Goal: Transaction & Acquisition: Book appointment/travel/reservation

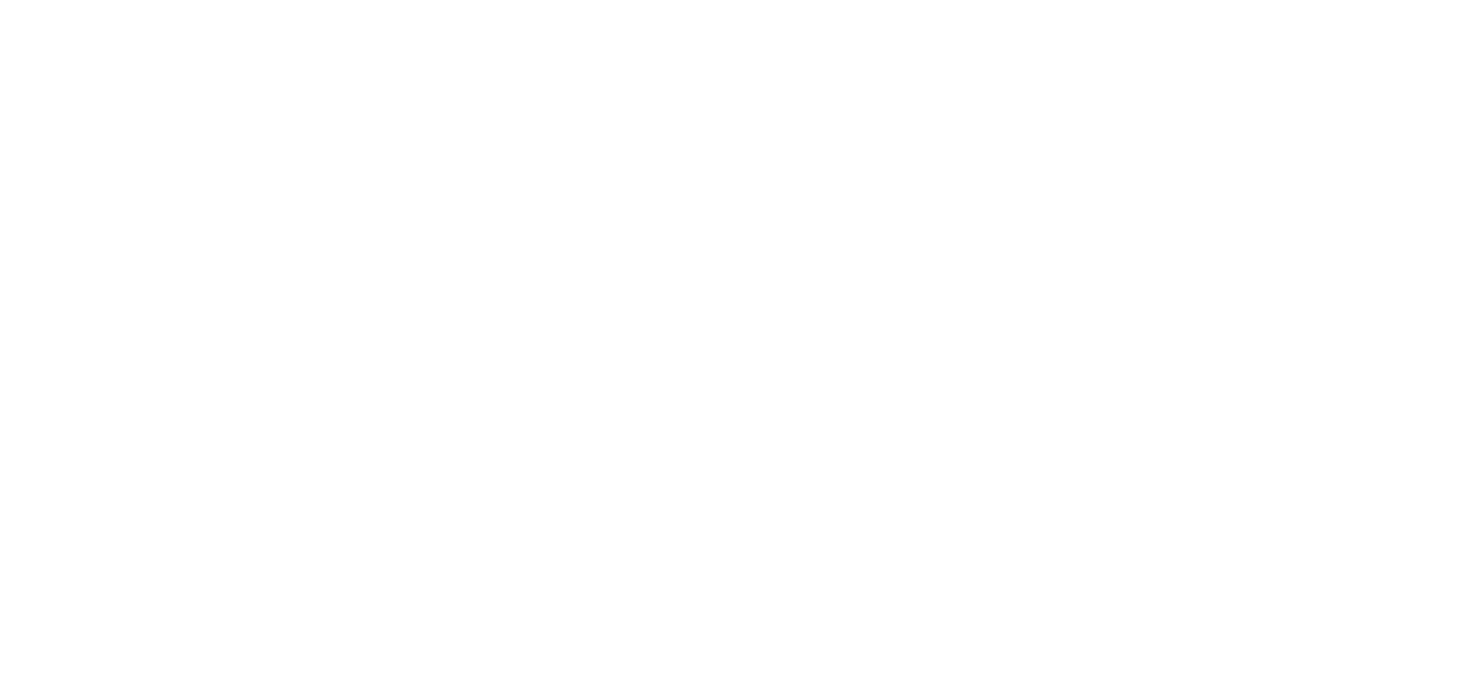
select select "*"
select select "**"
select select "****"
select select "*"
select select "**"
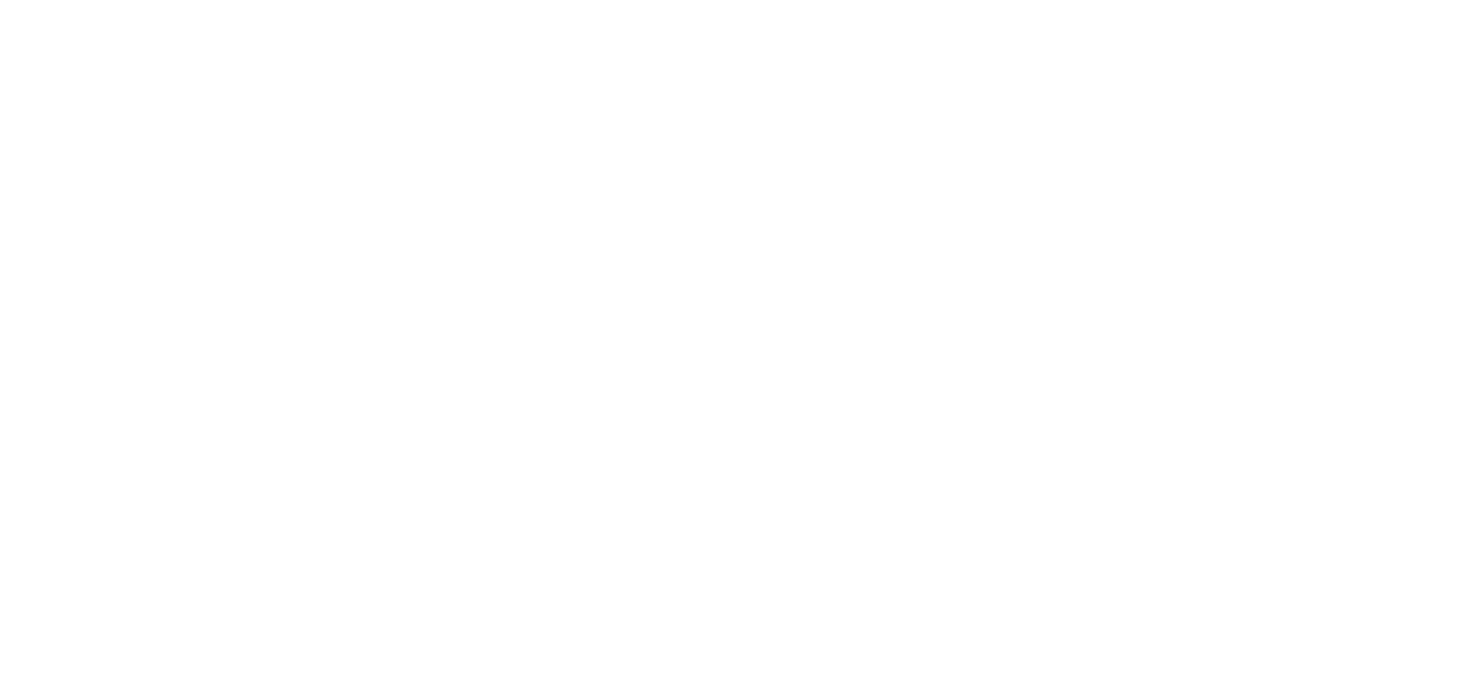
select select "****"
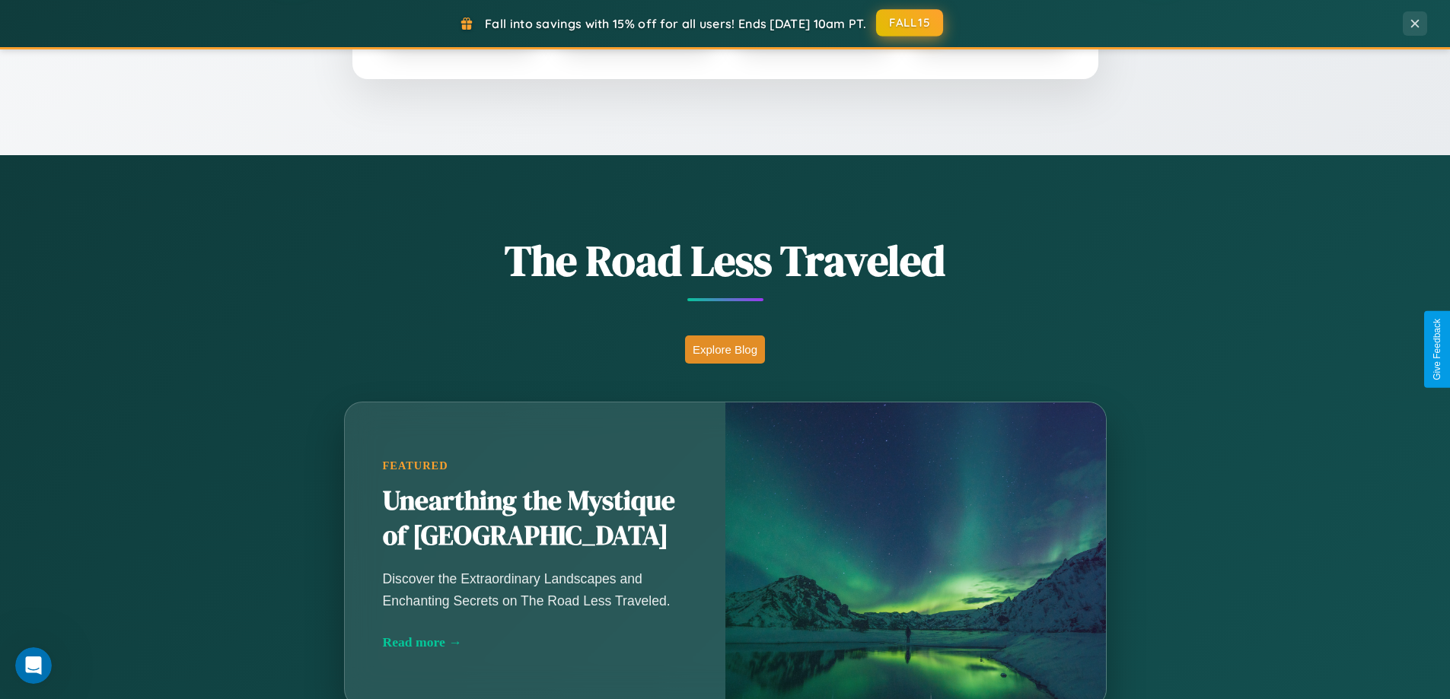
click at [910, 23] on button "FALL15" at bounding box center [909, 22] width 67 height 27
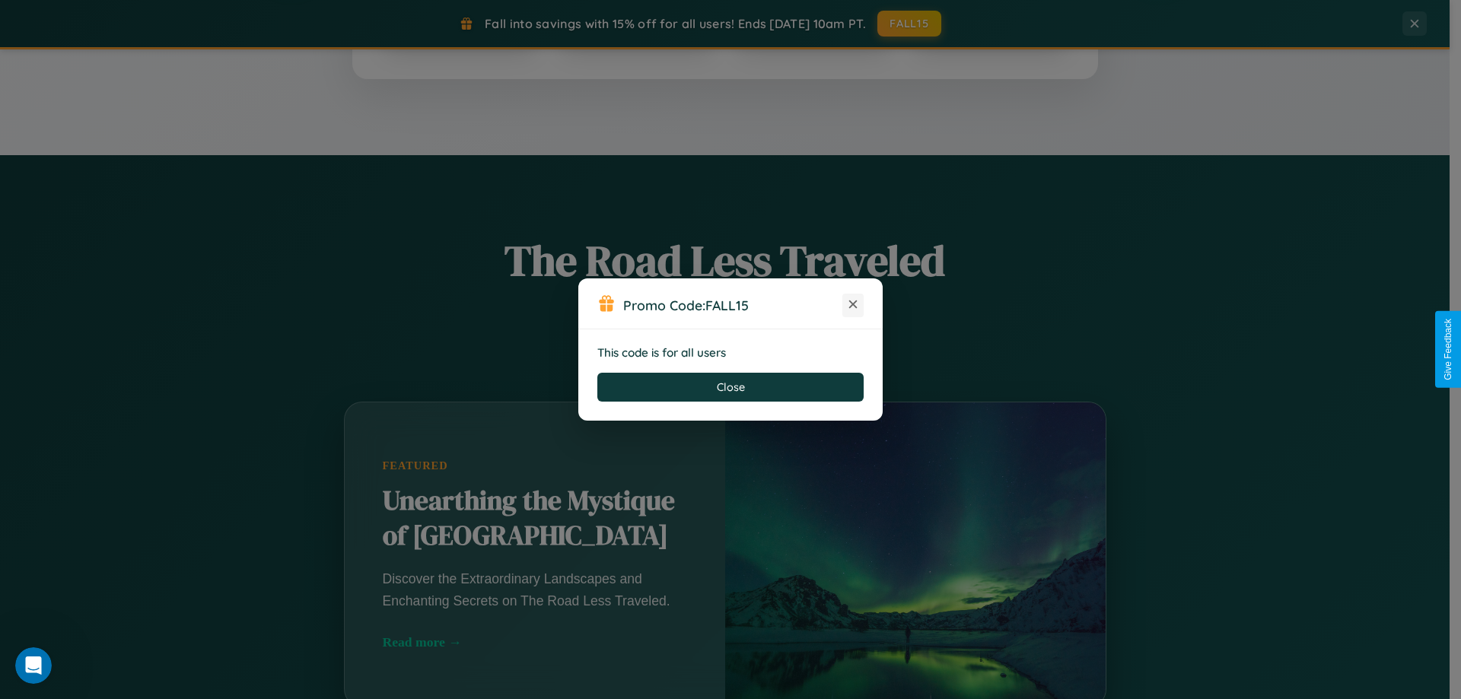
click at [853, 305] on icon at bounding box center [852, 304] width 15 height 15
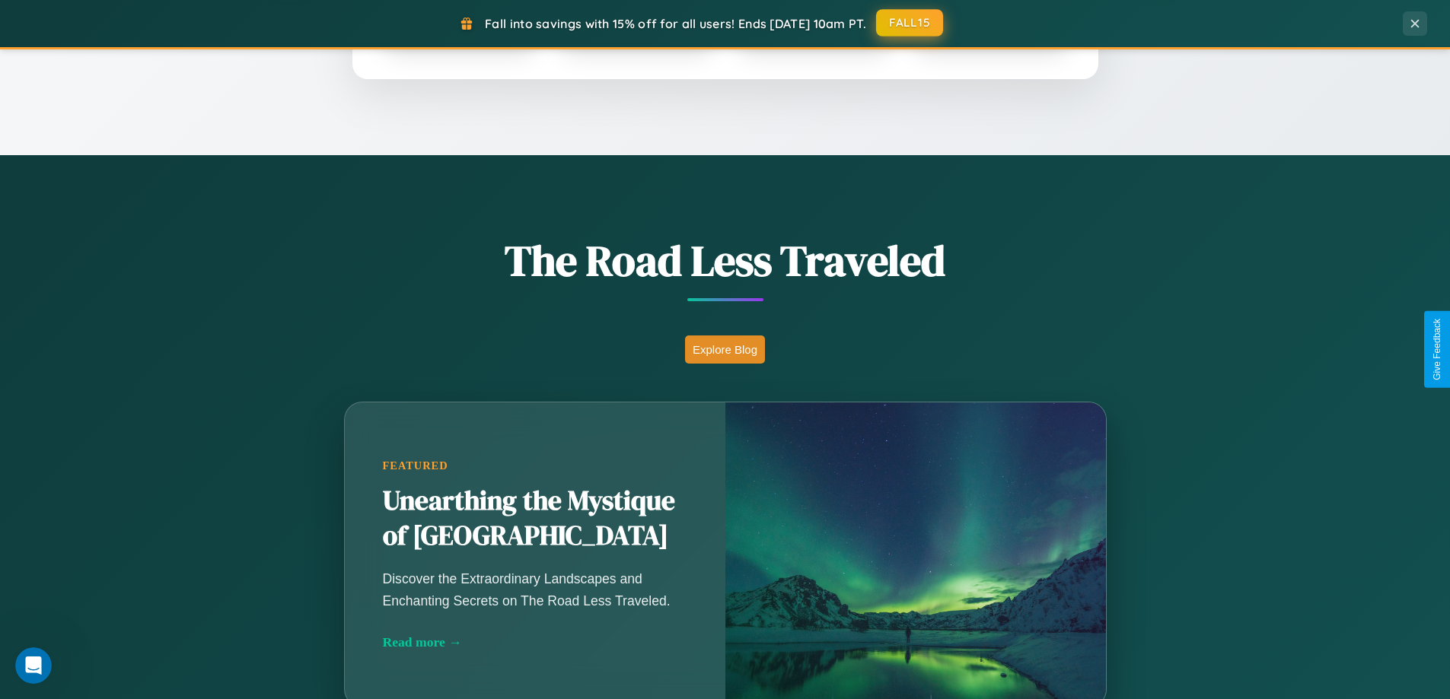
click at [910, 23] on button "FALL15" at bounding box center [909, 22] width 67 height 27
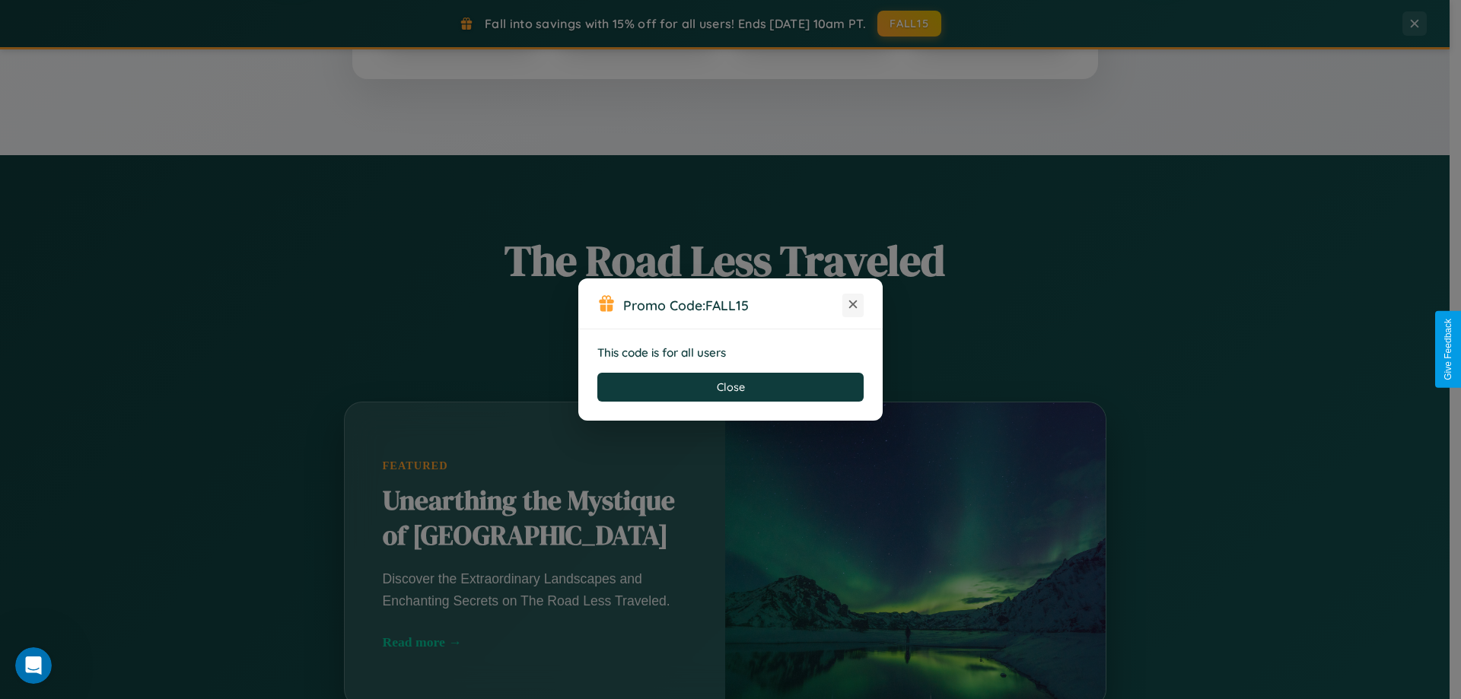
click at [853, 305] on icon at bounding box center [852, 304] width 15 height 15
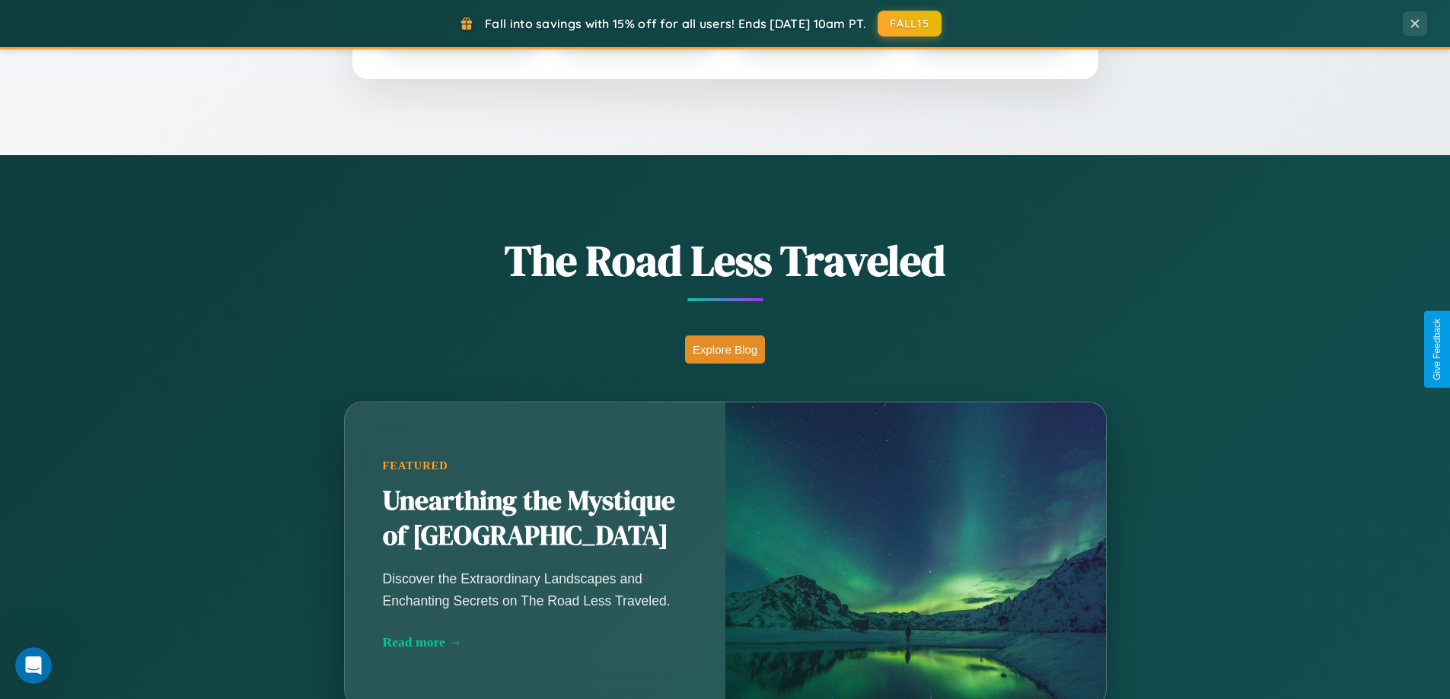
scroll to position [656, 0]
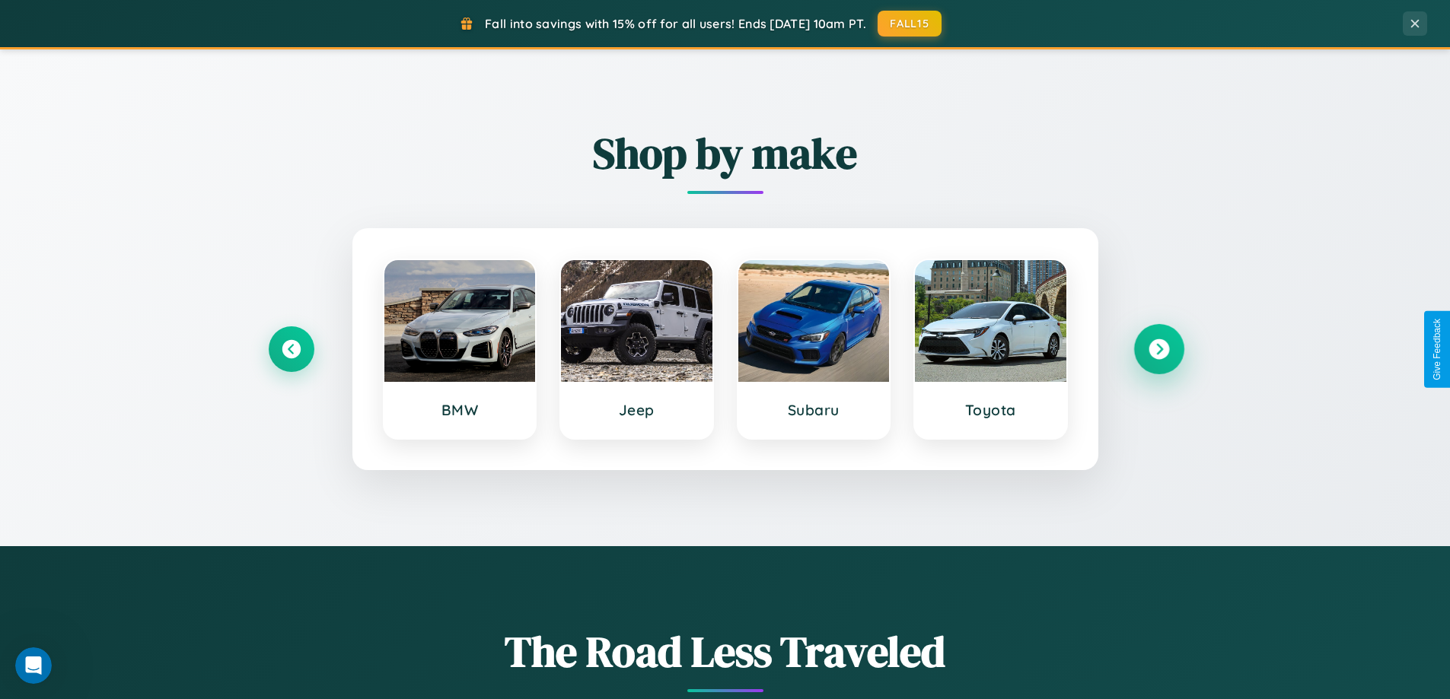
click at [1158, 349] on icon at bounding box center [1158, 349] width 21 height 21
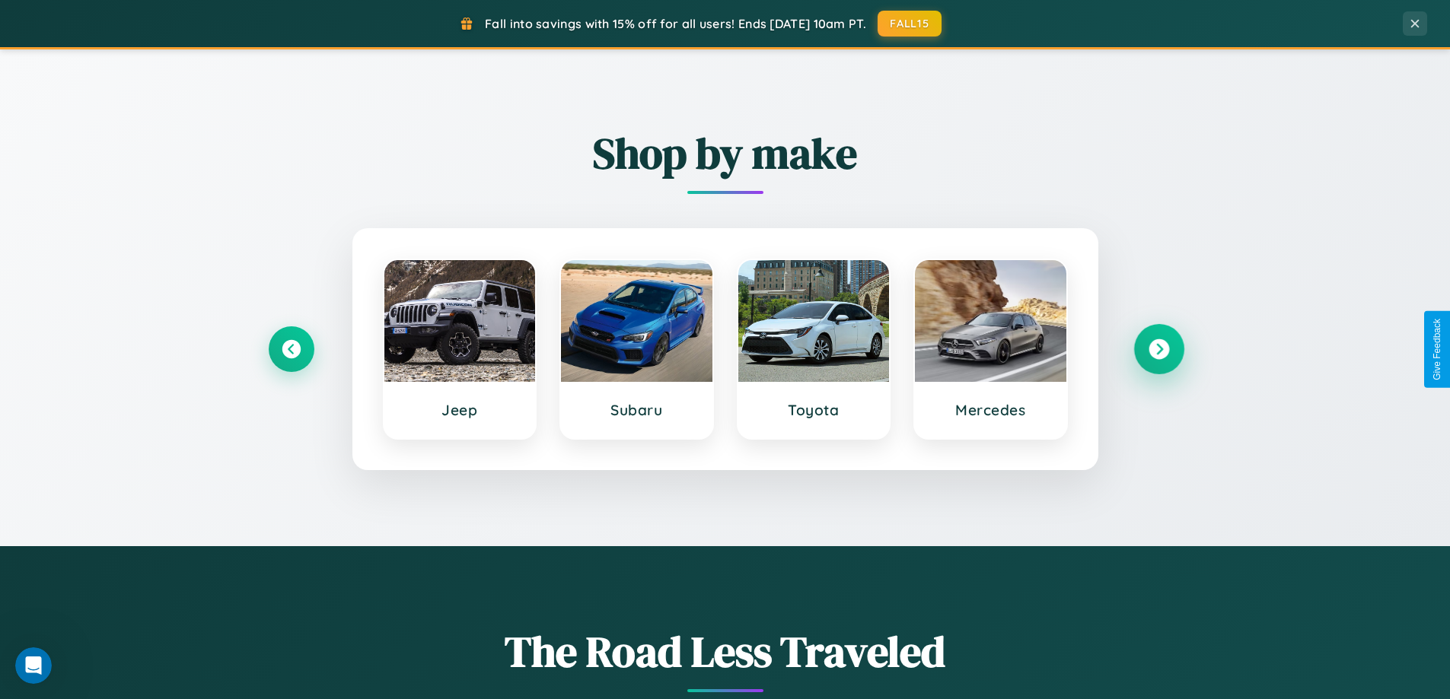
click at [1158, 349] on icon at bounding box center [1158, 349] width 21 height 21
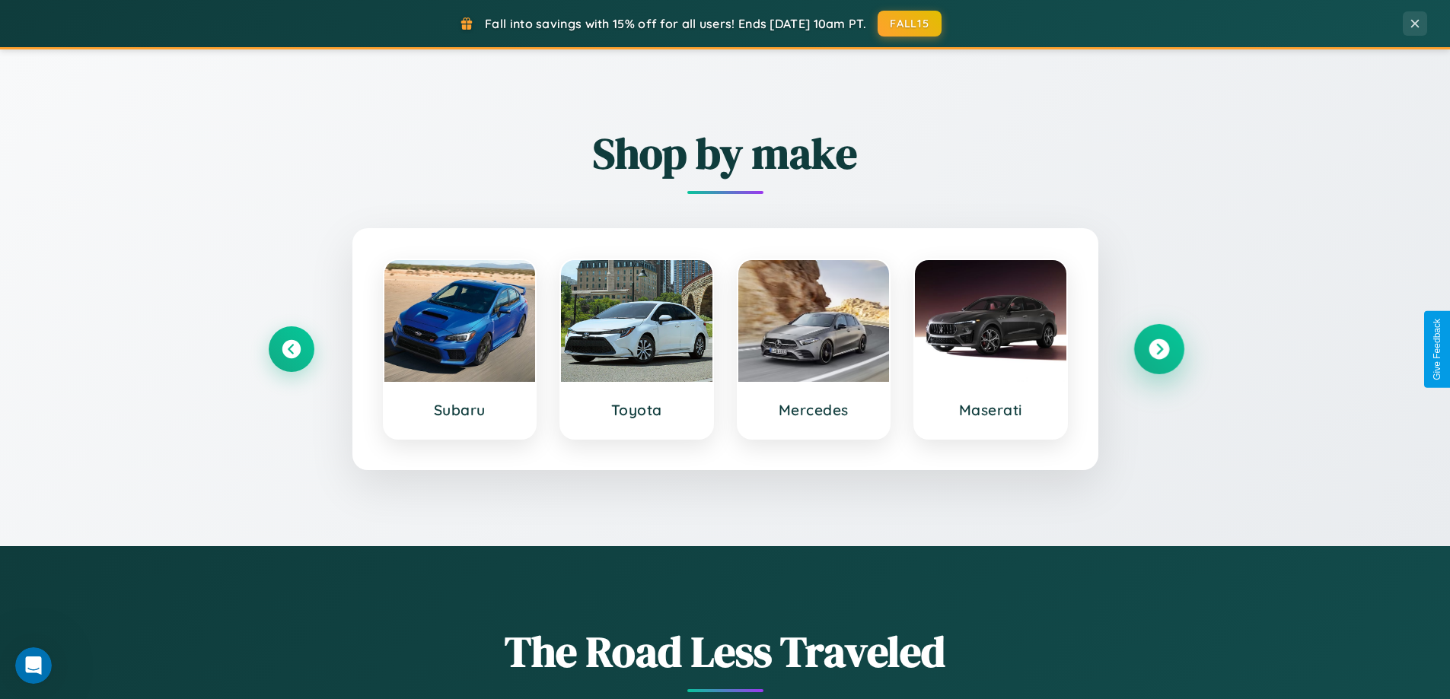
scroll to position [11, 0]
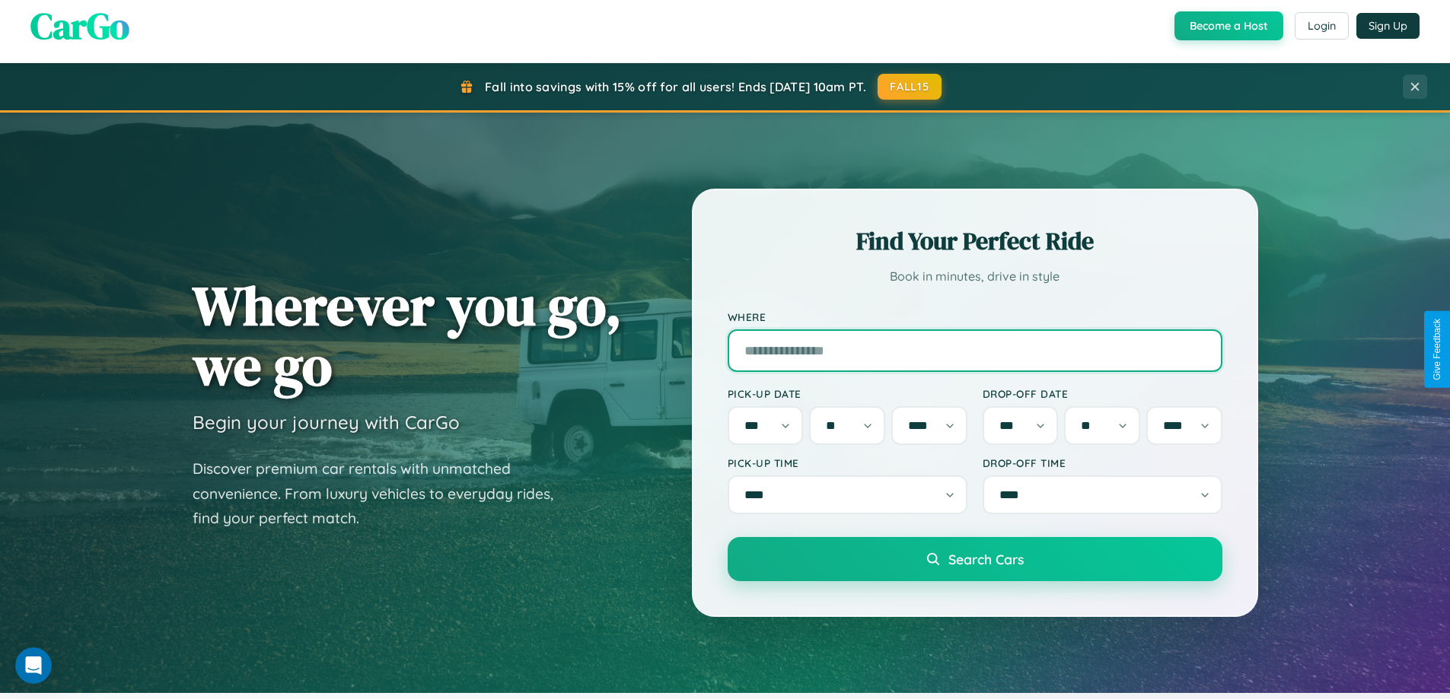
click at [974, 349] on input "Where" at bounding box center [974, 350] width 495 height 43
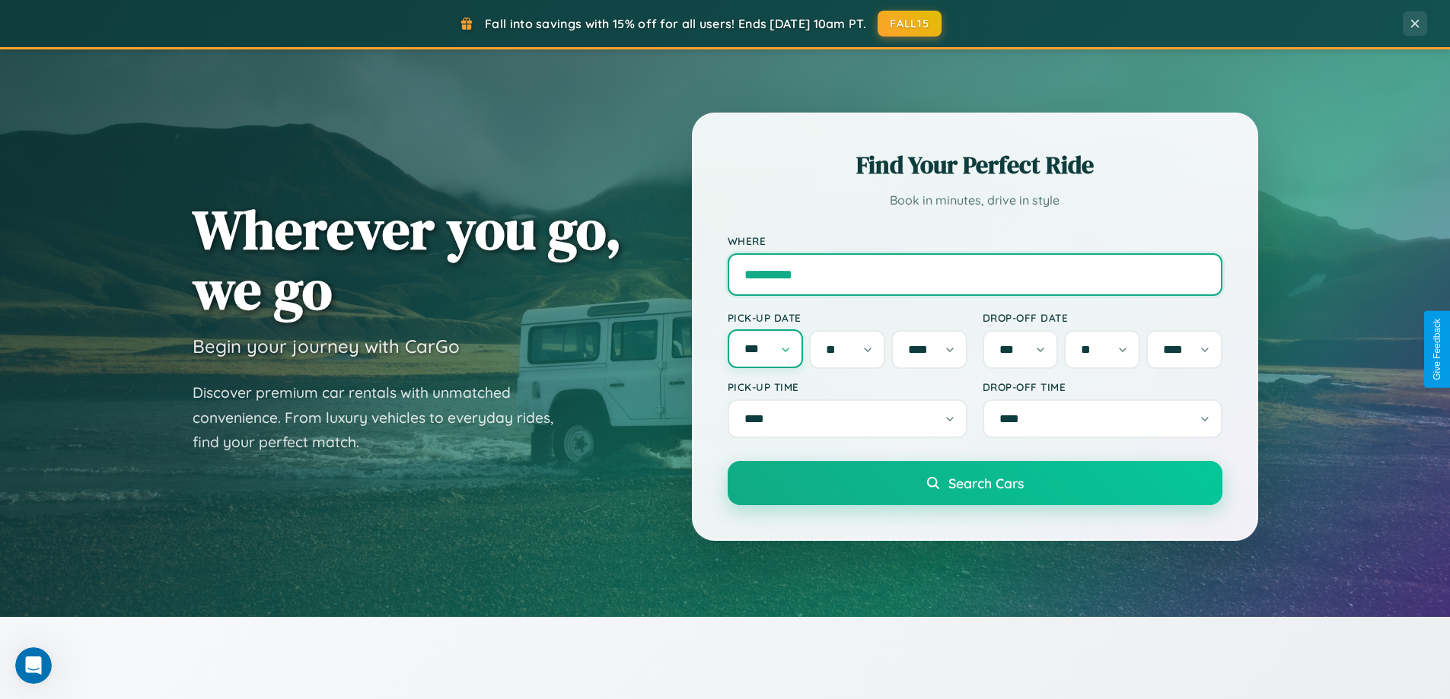
type input "*********"
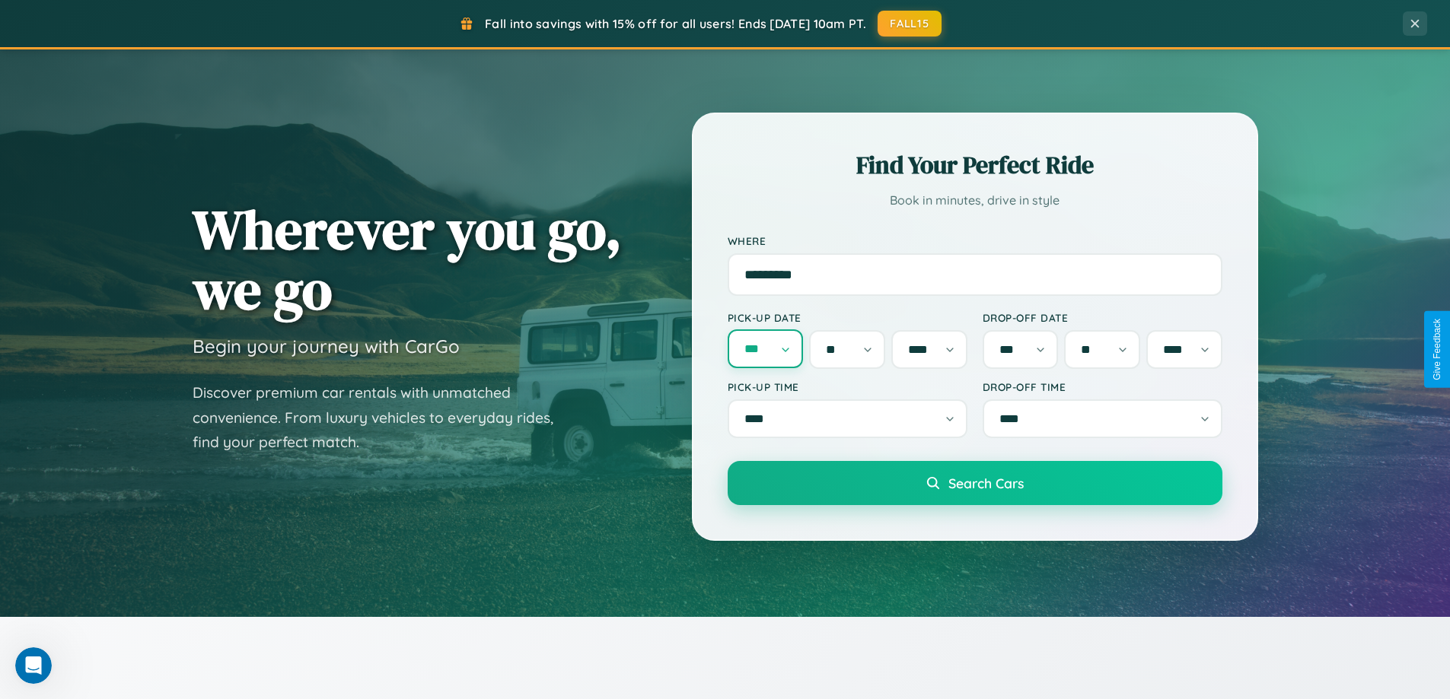
click at [765, 349] on select "*** *** *** *** *** *** *** *** *** *** *** ***" at bounding box center [765, 348] width 76 height 39
click at [847, 349] on select "* * * * * * * * * ** ** ** ** ** ** ** ** ** ** ** ** ** ** ** ** ** ** ** ** **" at bounding box center [847, 348] width 76 height 39
select select "**"
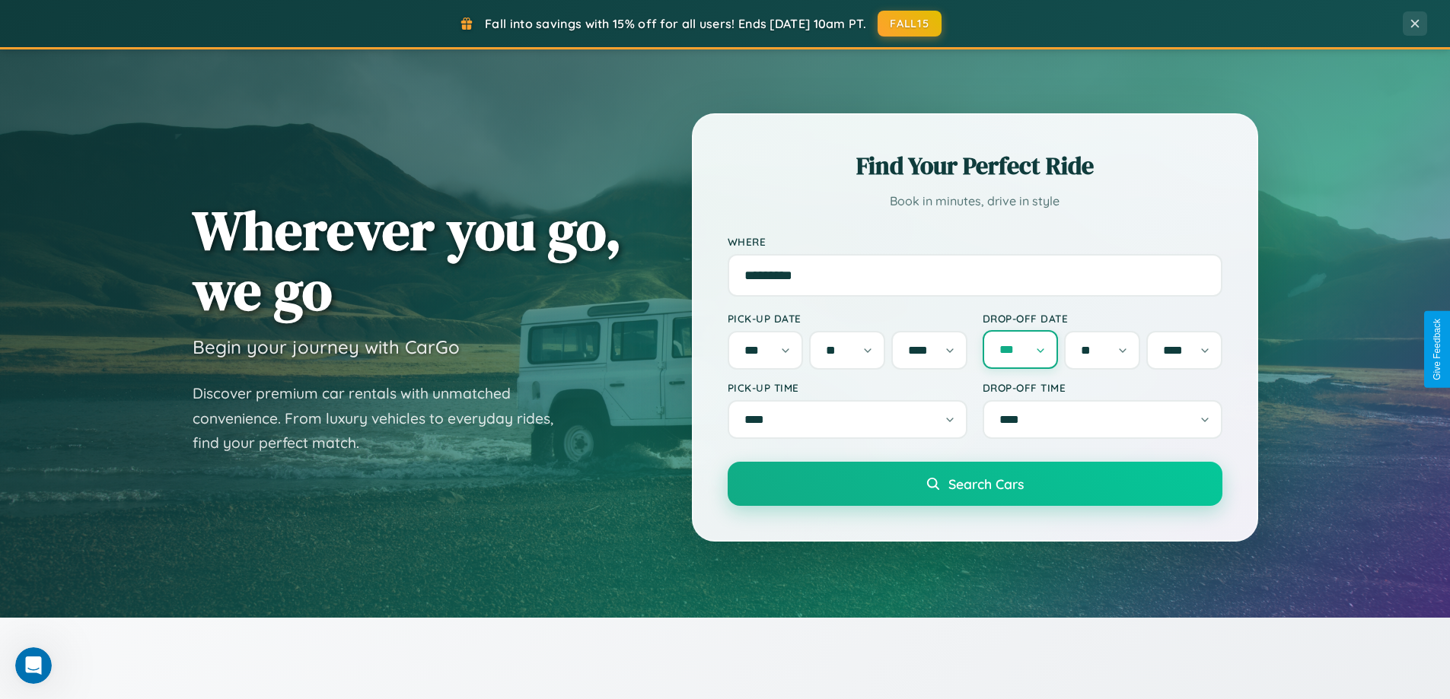
click at [1020, 349] on select "*** *** *** *** *** *** *** *** *** *** *** ***" at bounding box center [1020, 349] width 76 height 39
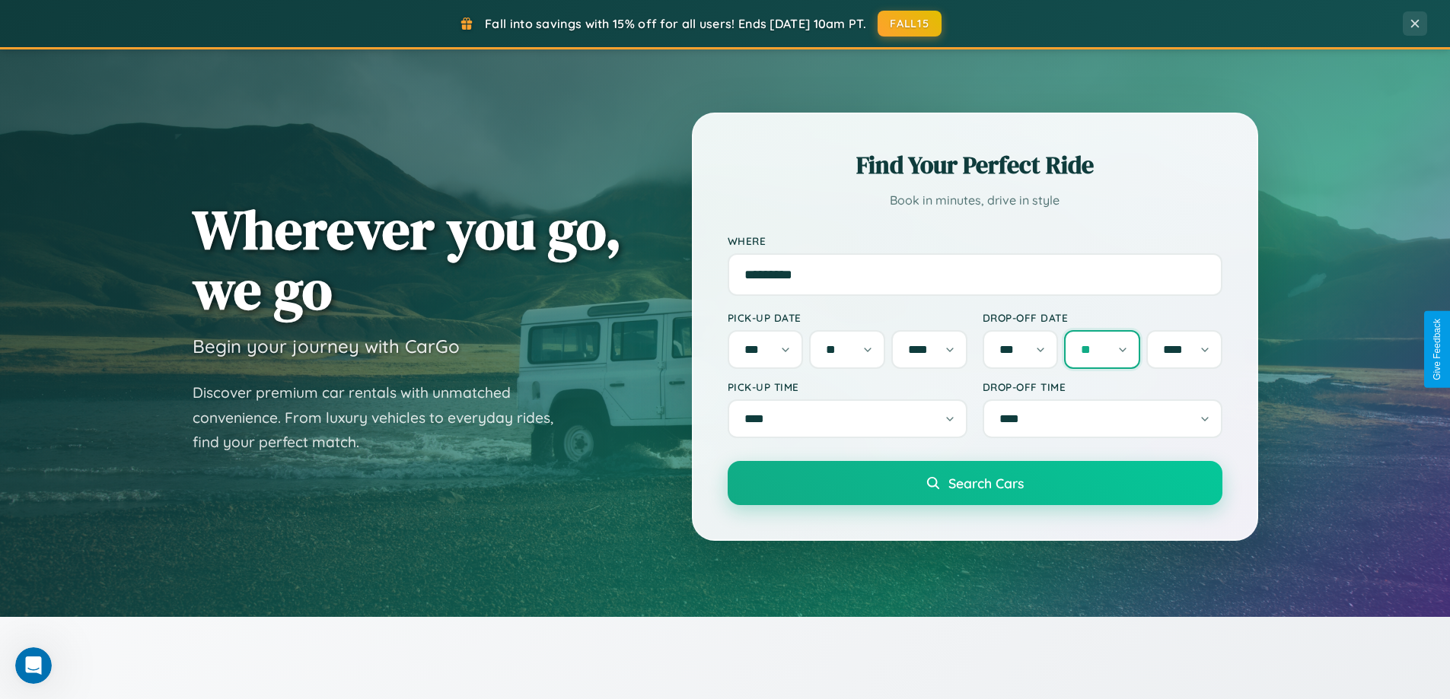
click at [1102, 349] on select "* * * * * * * * * ** ** ** ** ** ** ** ** ** ** ** ** ** ** ** ** ** ** ** ** **" at bounding box center [1102, 349] width 76 height 39
select select "**"
drag, startPoint x: 847, startPoint y: 422, endPoint x: 730, endPoint y: 305, distance: 164.6
click at [847, 422] on select "*** *** *** *** **** **** **** *** *** *** *** *** *** *** *** *** **** ****" at bounding box center [847, 418] width 240 height 39
select select "****"
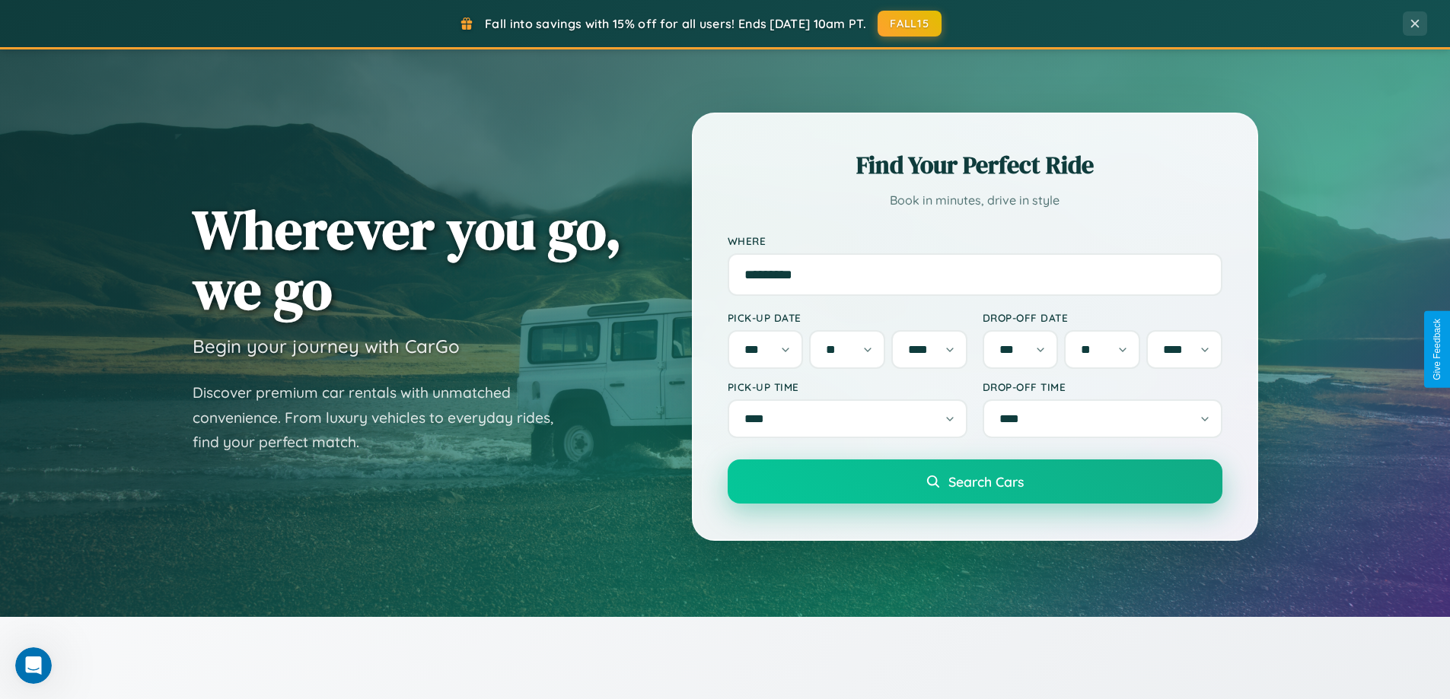
click at [974, 488] on span "Search Cars" at bounding box center [985, 481] width 75 height 17
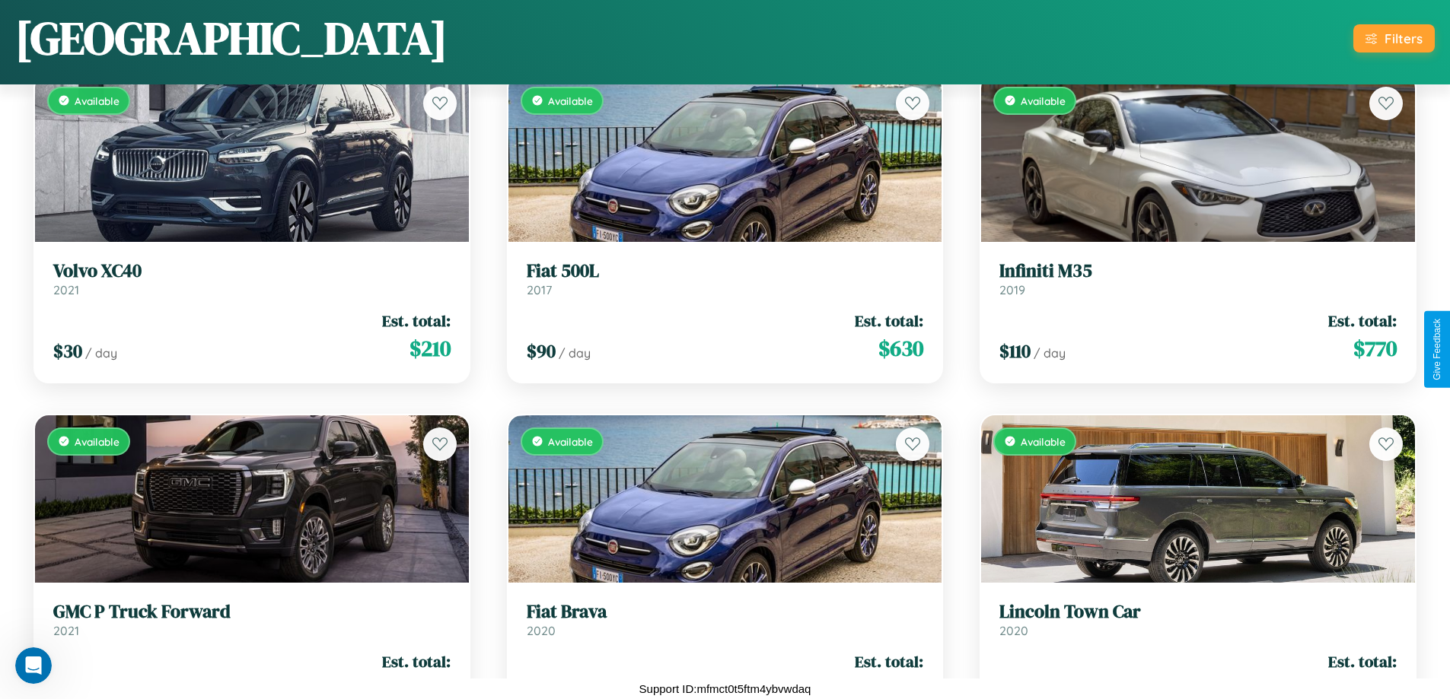
scroll to position [6688, 0]
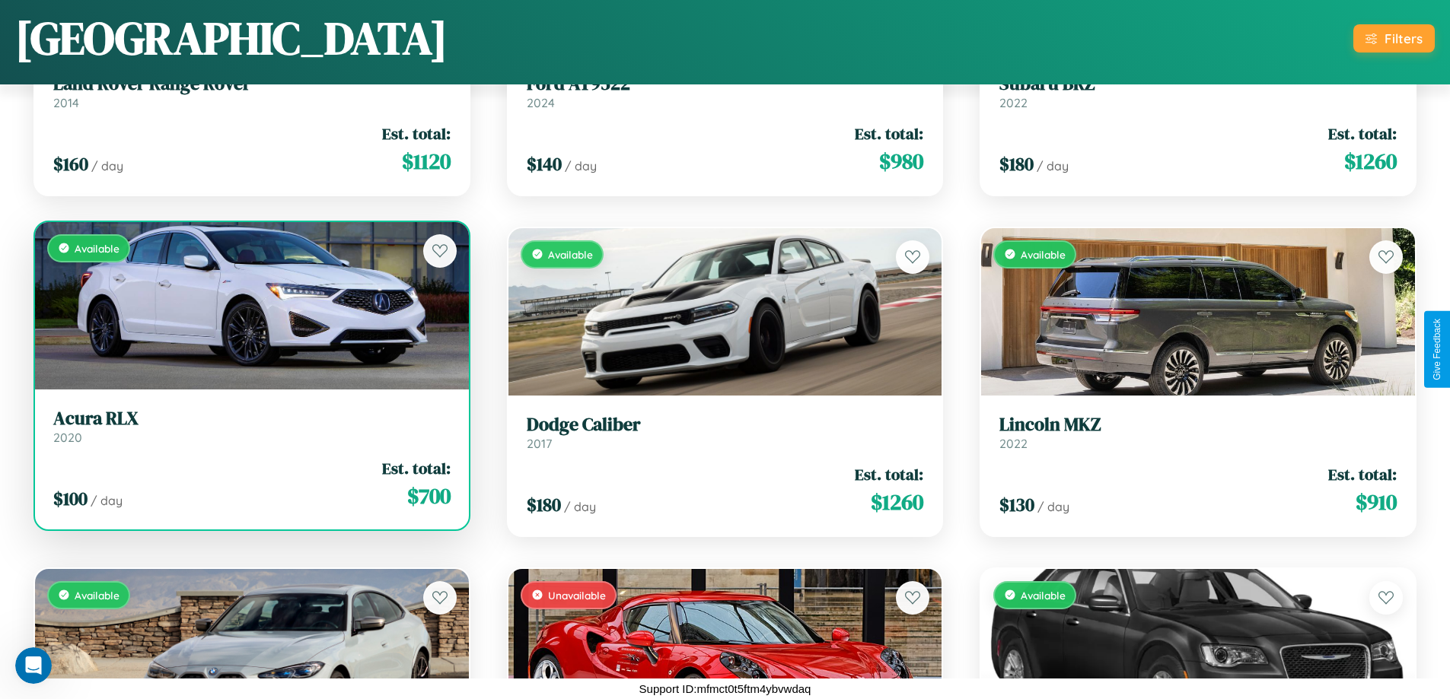
click at [250, 430] on h3 "Acura RLX" at bounding box center [251, 419] width 397 height 22
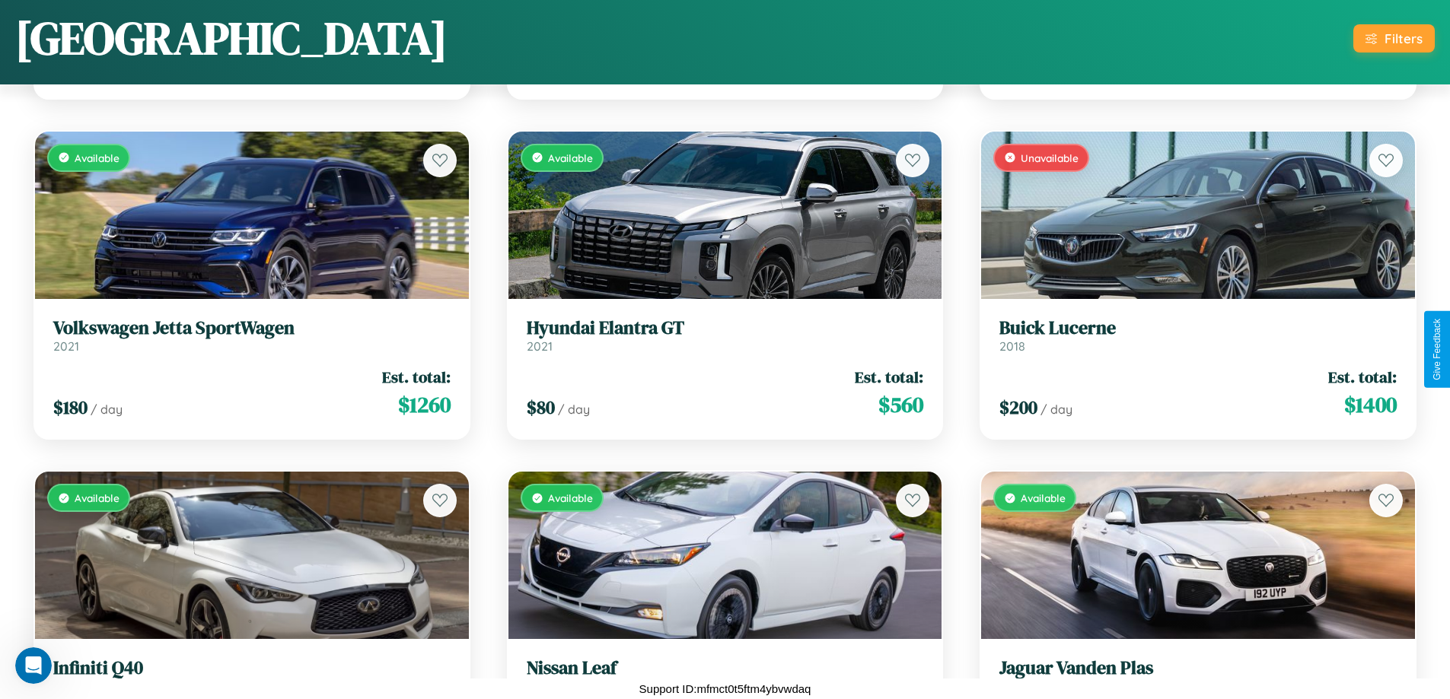
scroll to position [3962, 0]
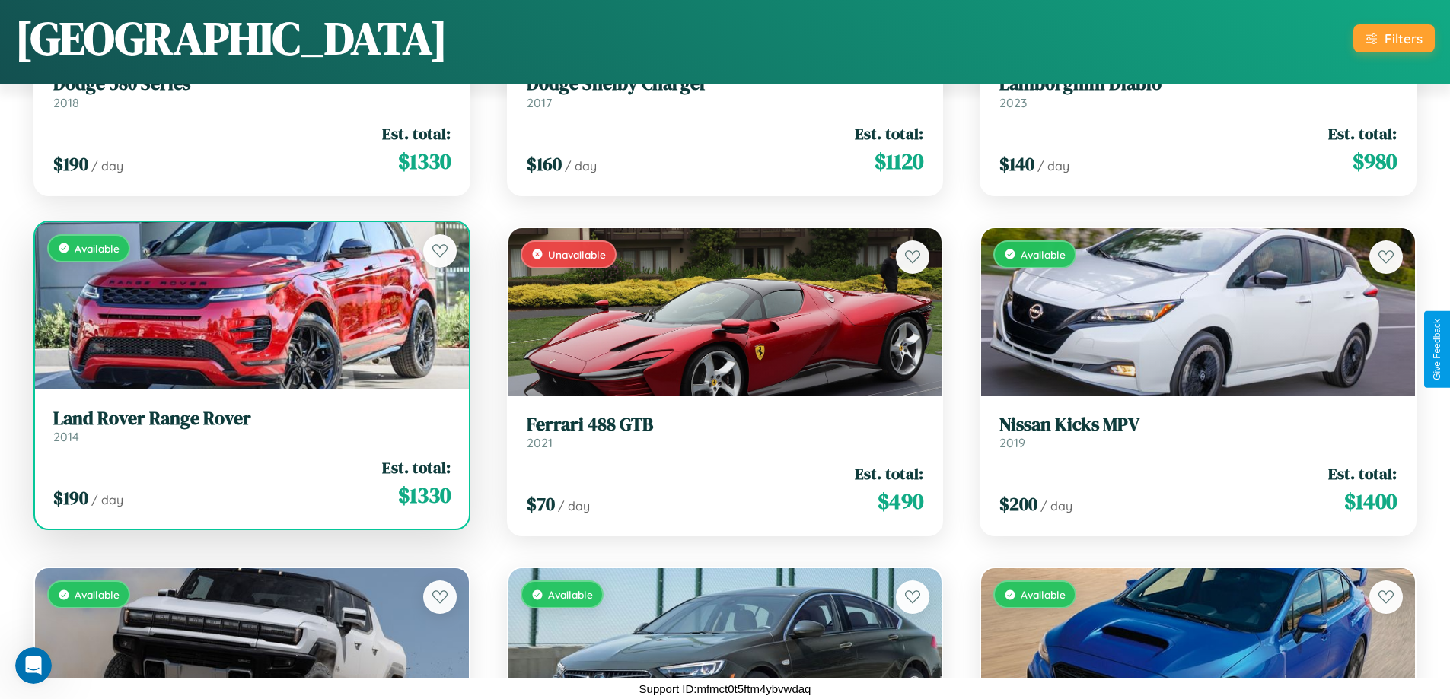
click at [250, 311] on div "Available" at bounding box center [252, 305] width 434 height 167
click at [250, 305] on div "Available" at bounding box center [252, 305] width 434 height 167
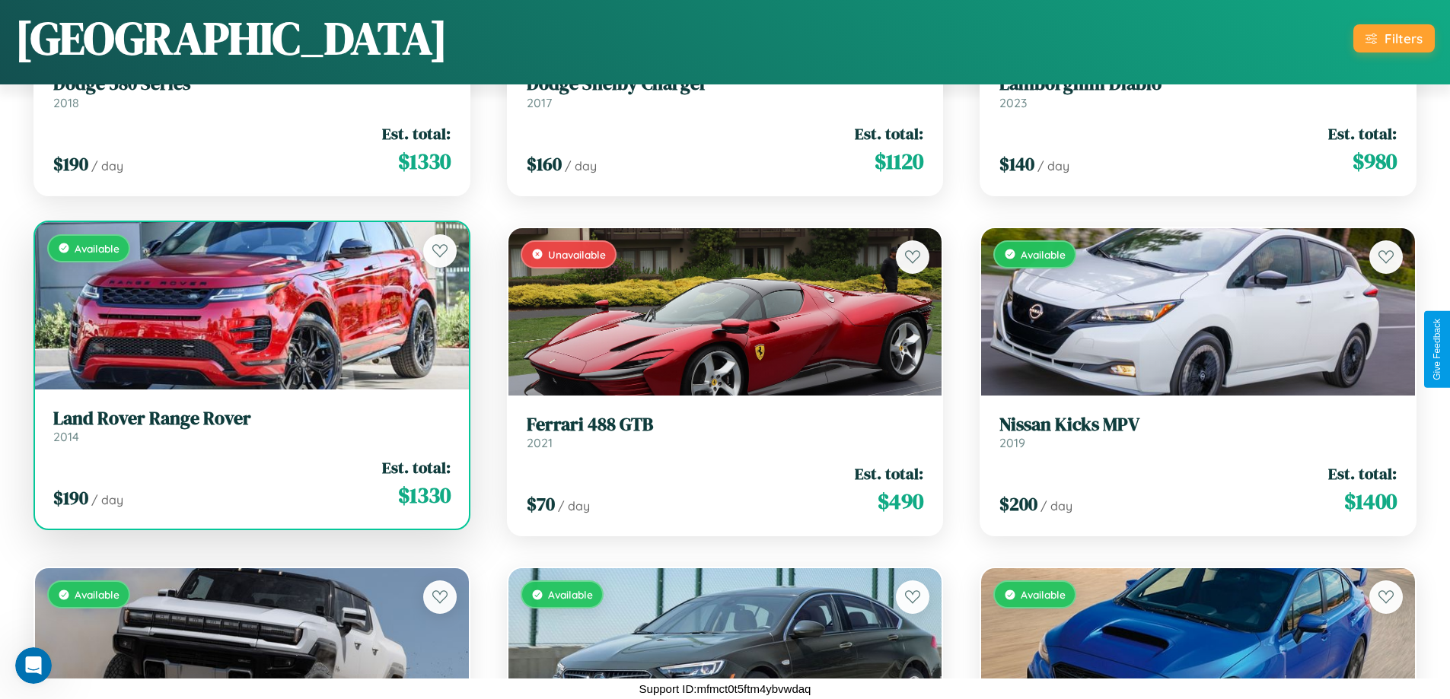
click at [250, 305] on div "Available" at bounding box center [252, 305] width 434 height 167
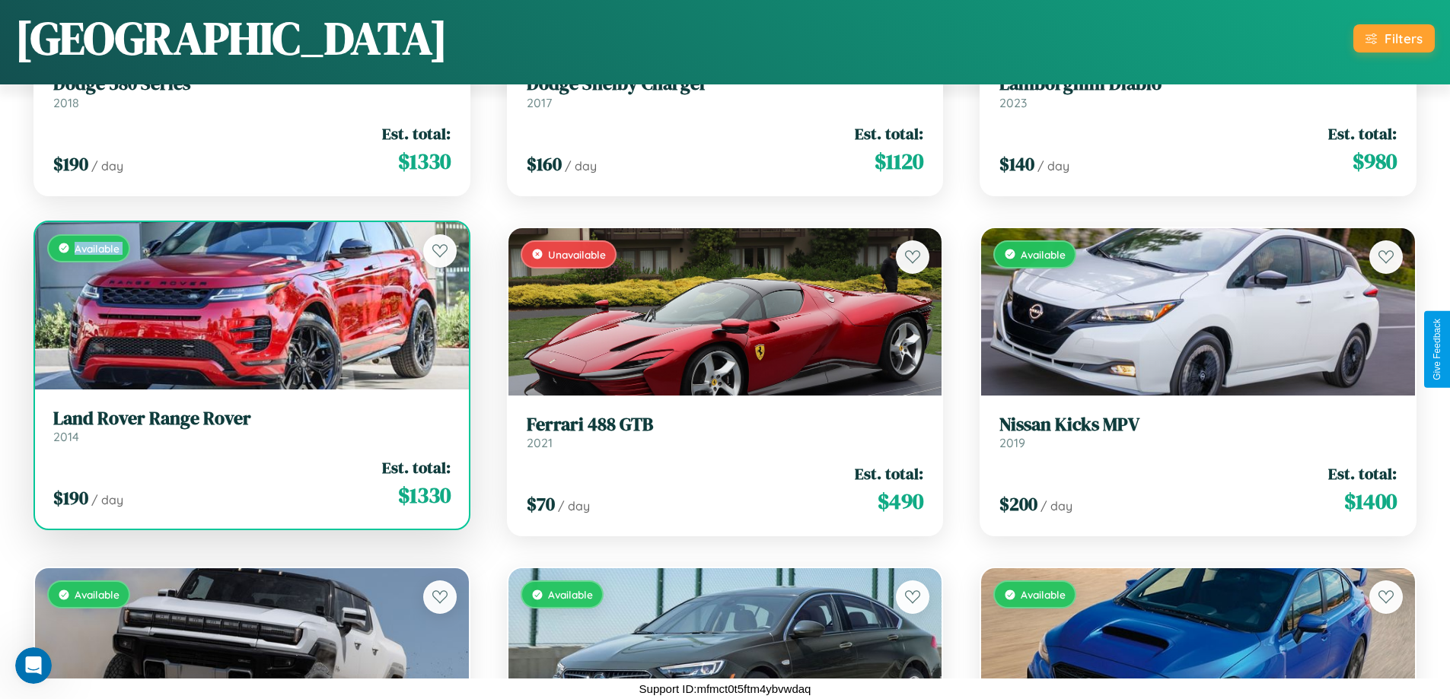
click at [250, 305] on div "Available" at bounding box center [252, 305] width 434 height 167
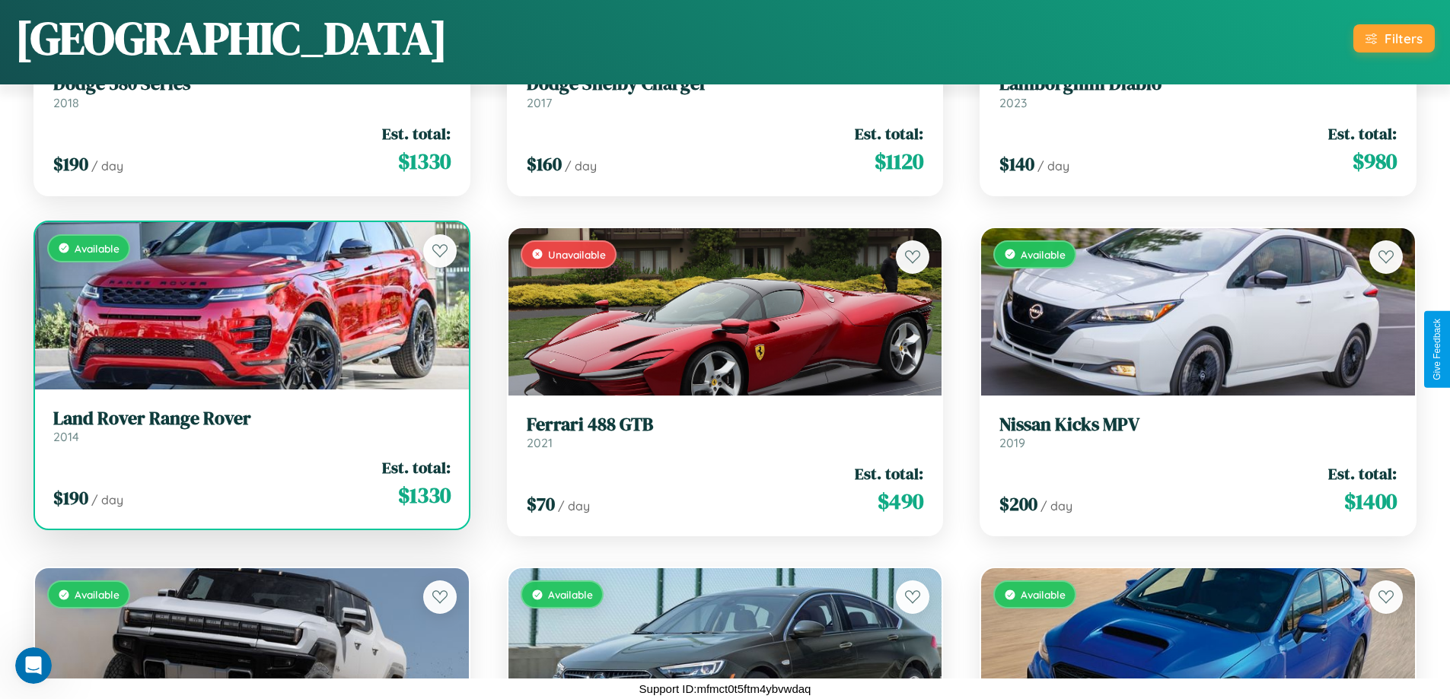
click at [250, 305] on div "Available" at bounding box center [252, 305] width 434 height 167
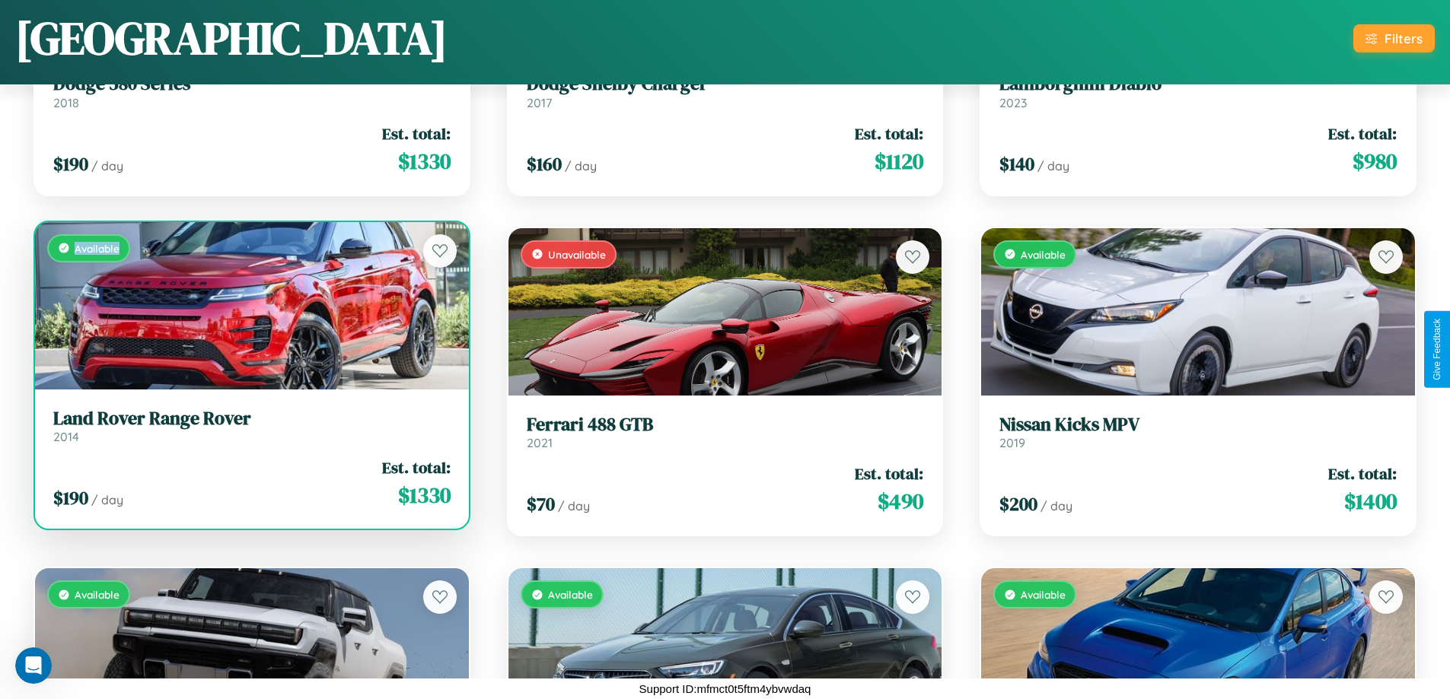
click at [250, 305] on div "Available" at bounding box center [252, 305] width 434 height 167
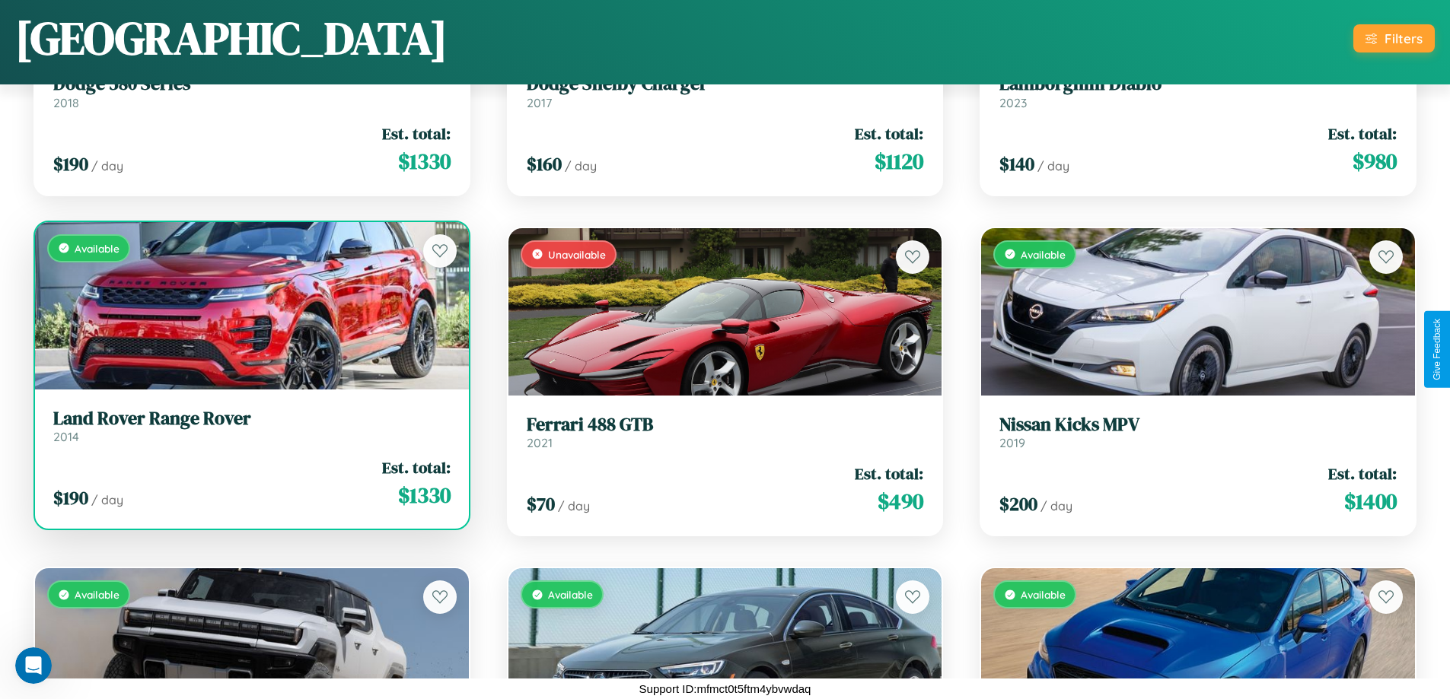
click at [250, 425] on h3 "Land Rover Range Rover" at bounding box center [251, 419] width 397 height 22
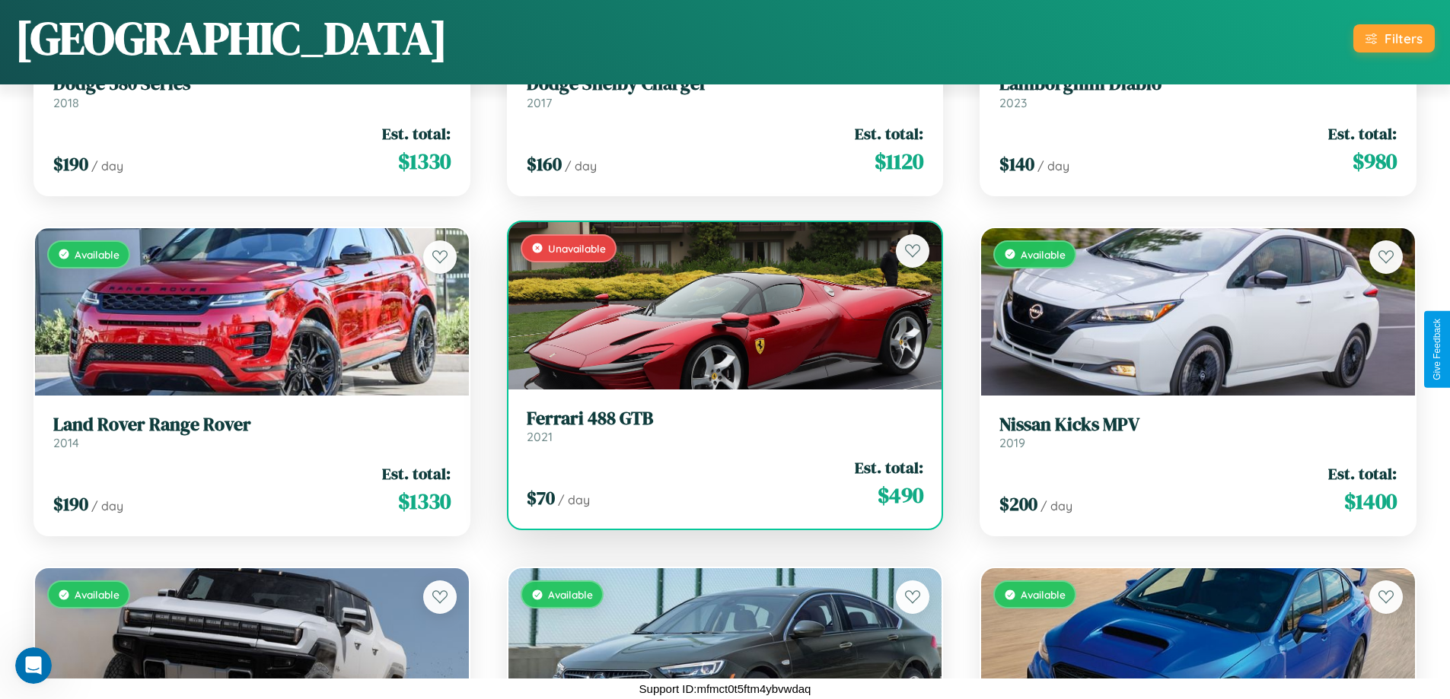
scroll to position [4984, 0]
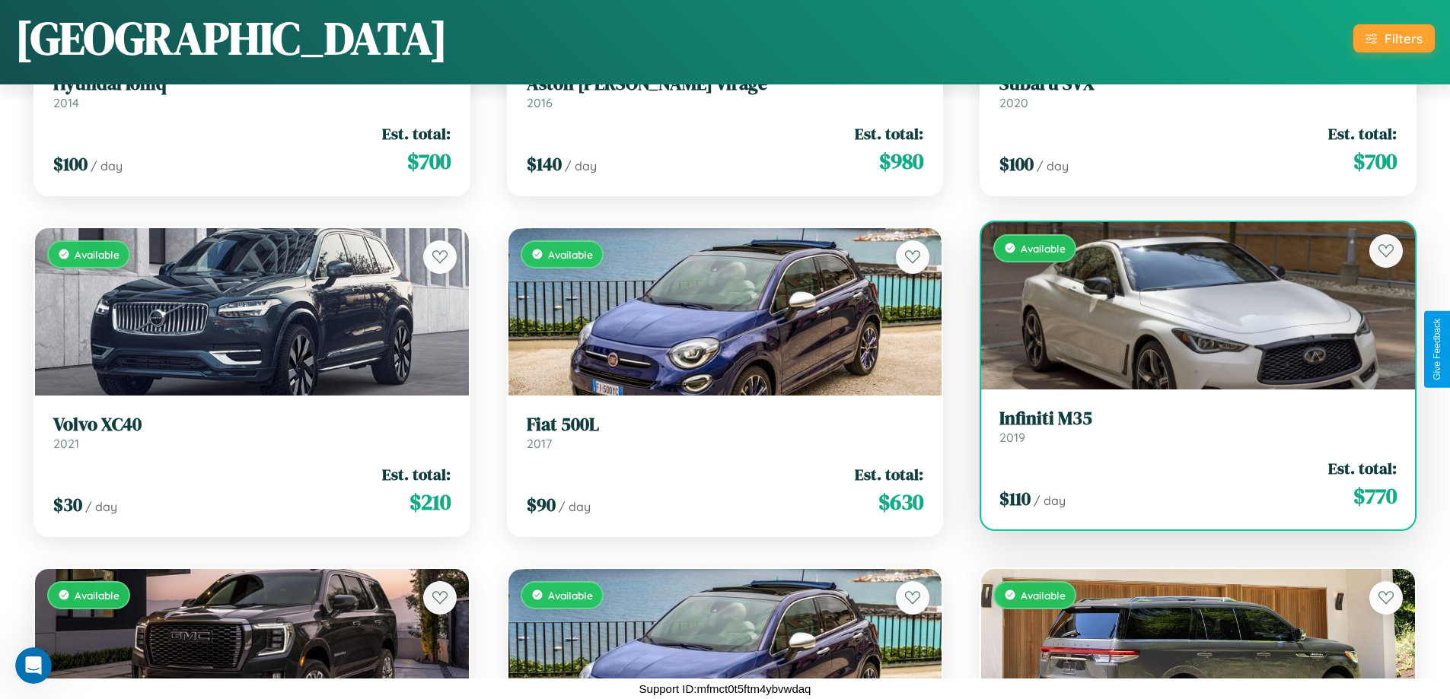
click at [1188, 432] on link "Infiniti M35 2019" at bounding box center [1197, 426] width 397 height 37
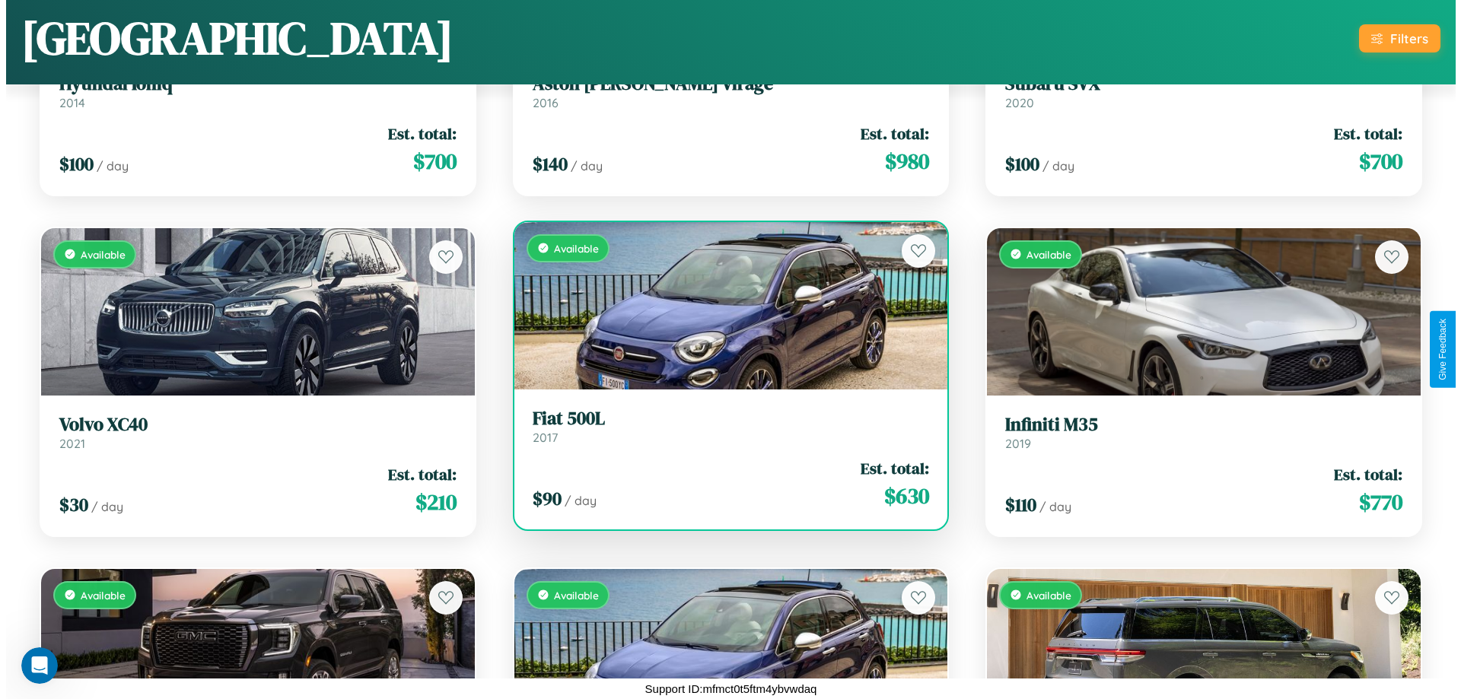
scroll to position [0, 0]
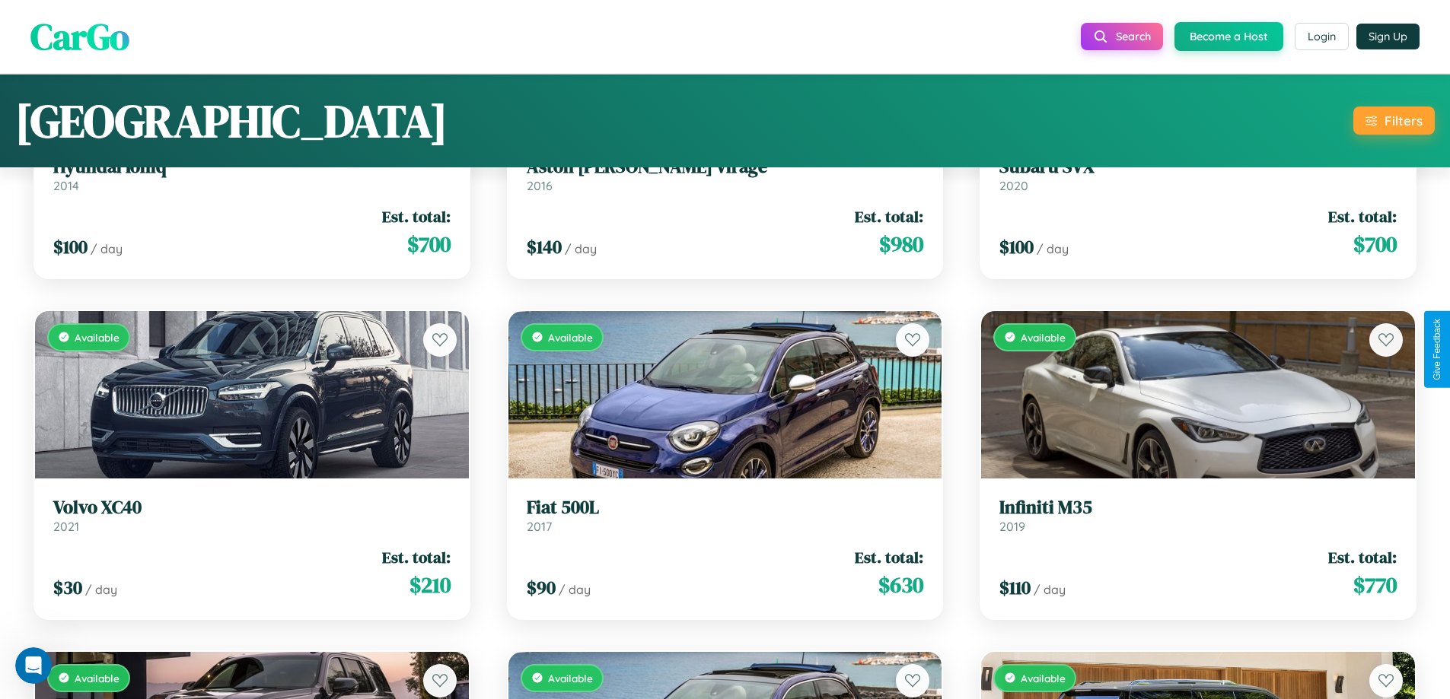
click at [1393, 120] on div "Filters" at bounding box center [1403, 121] width 38 height 16
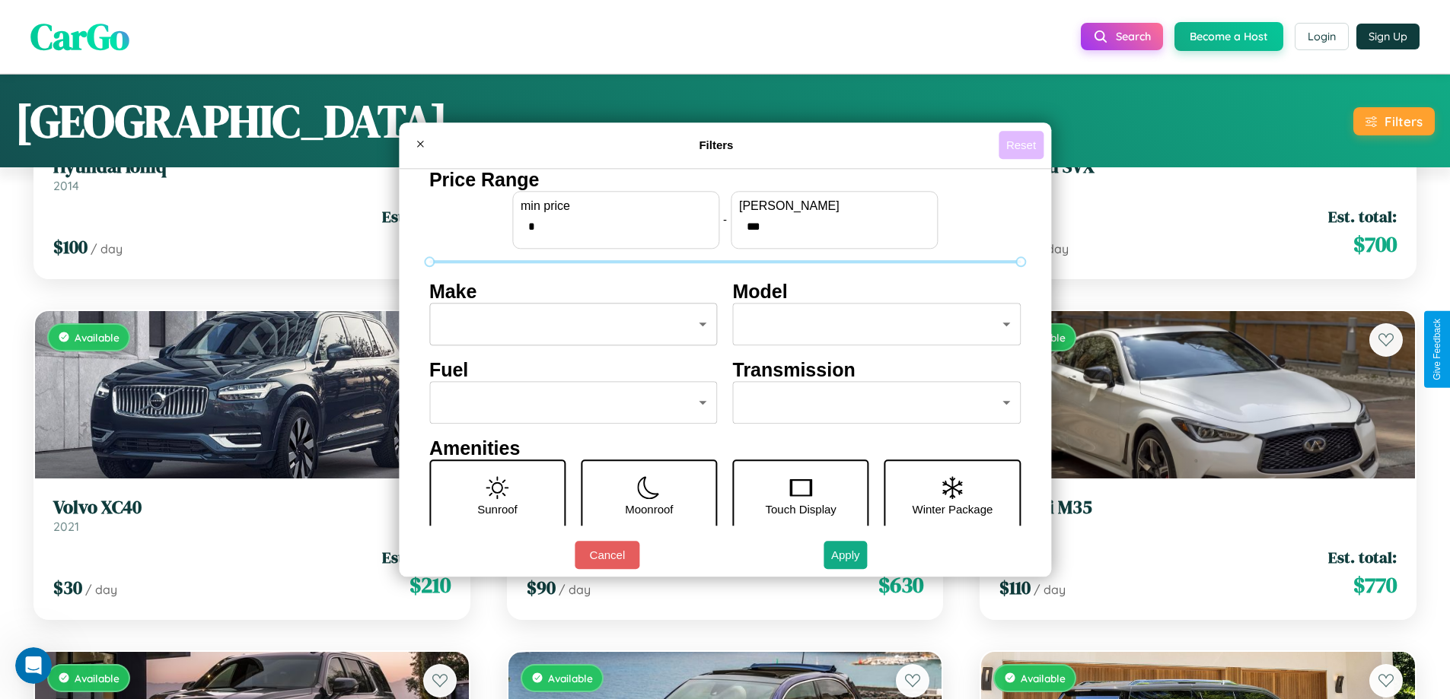
click at [1023, 145] on button "Reset" at bounding box center [1020, 145] width 45 height 28
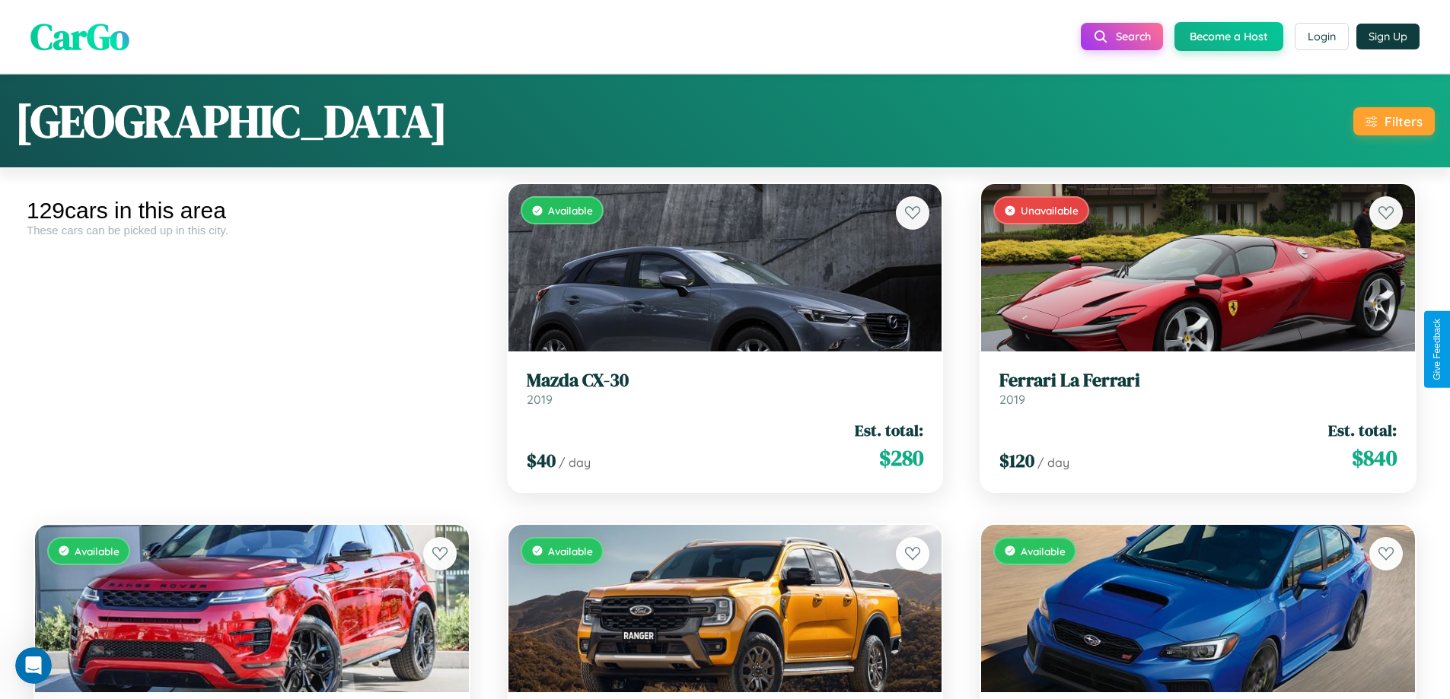
scroll to position [214, 0]
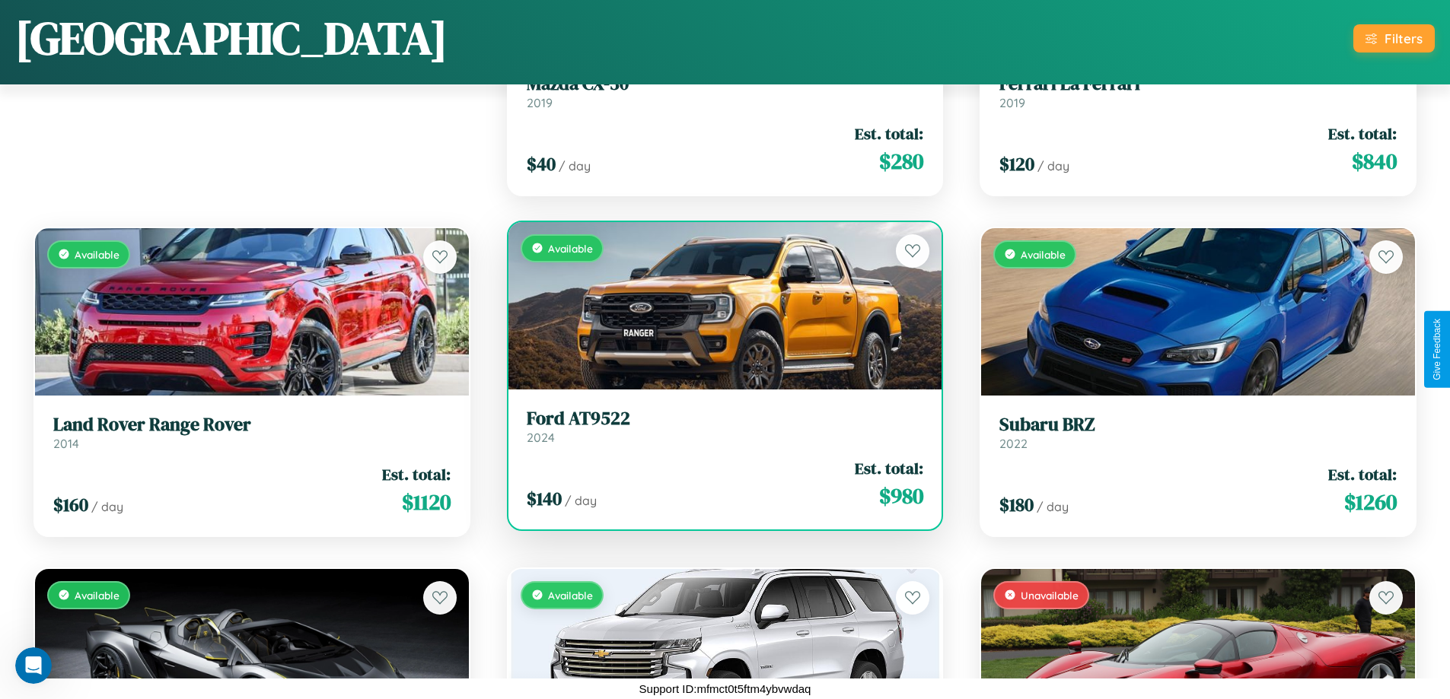
click at [718, 426] on h3 "Ford AT9522" at bounding box center [725, 419] width 397 height 22
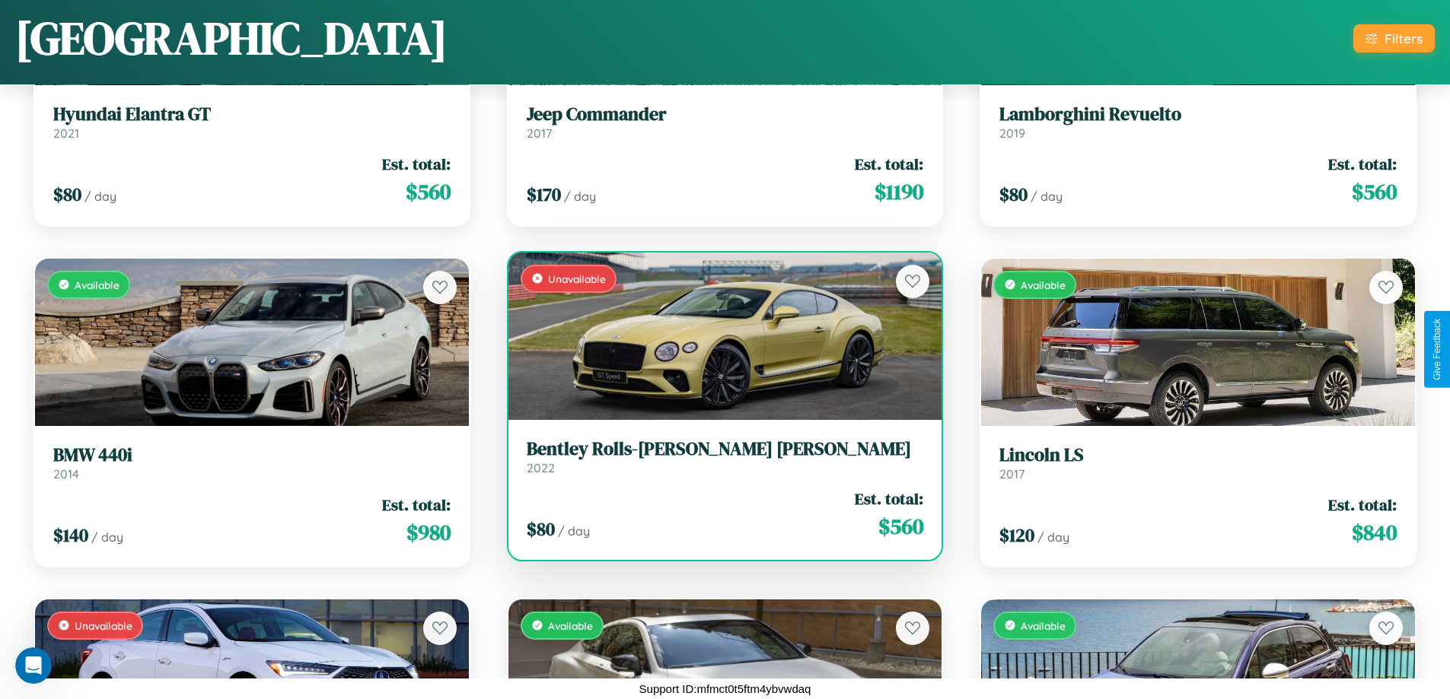
scroll to position [3280, 0]
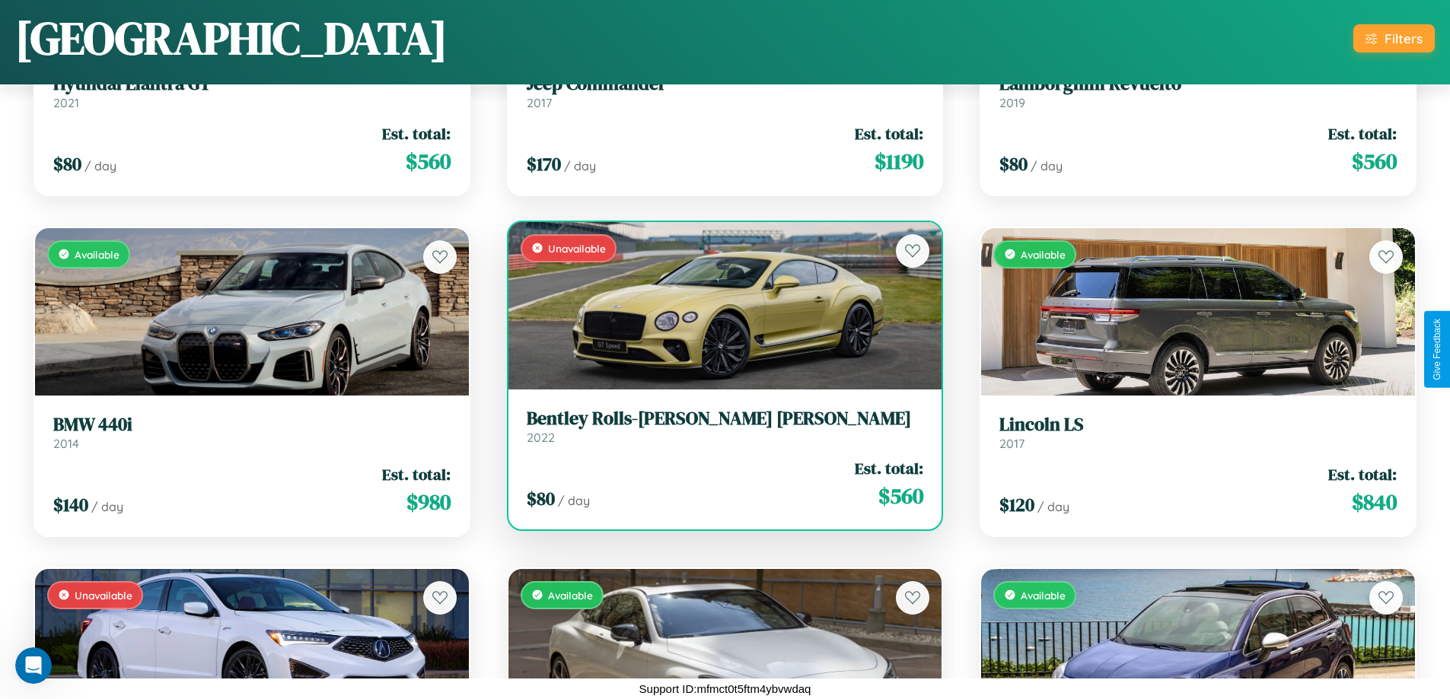
click at [718, 305] on div "Unavailable" at bounding box center [725, 305] width 434 height 167
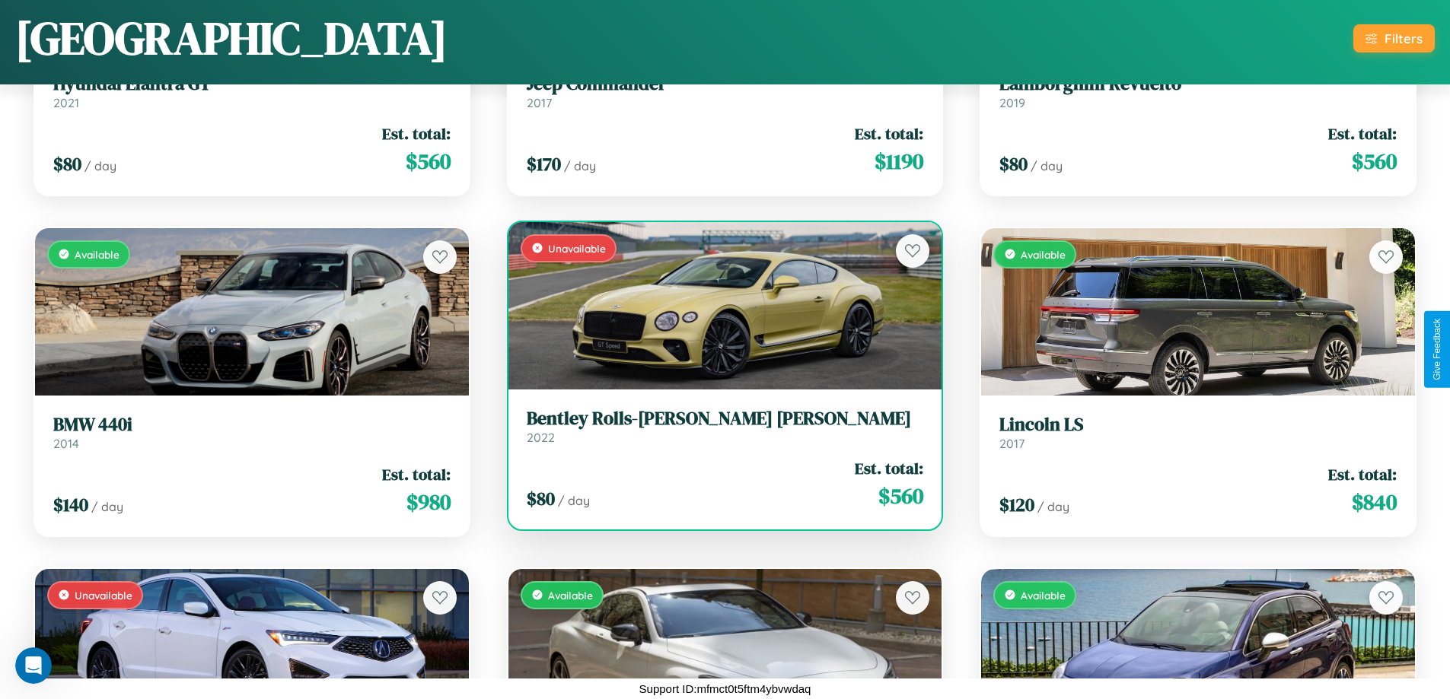
click at [718, 305] on div "Unavailable" at bounding box center [725, 305] width 434 height 167
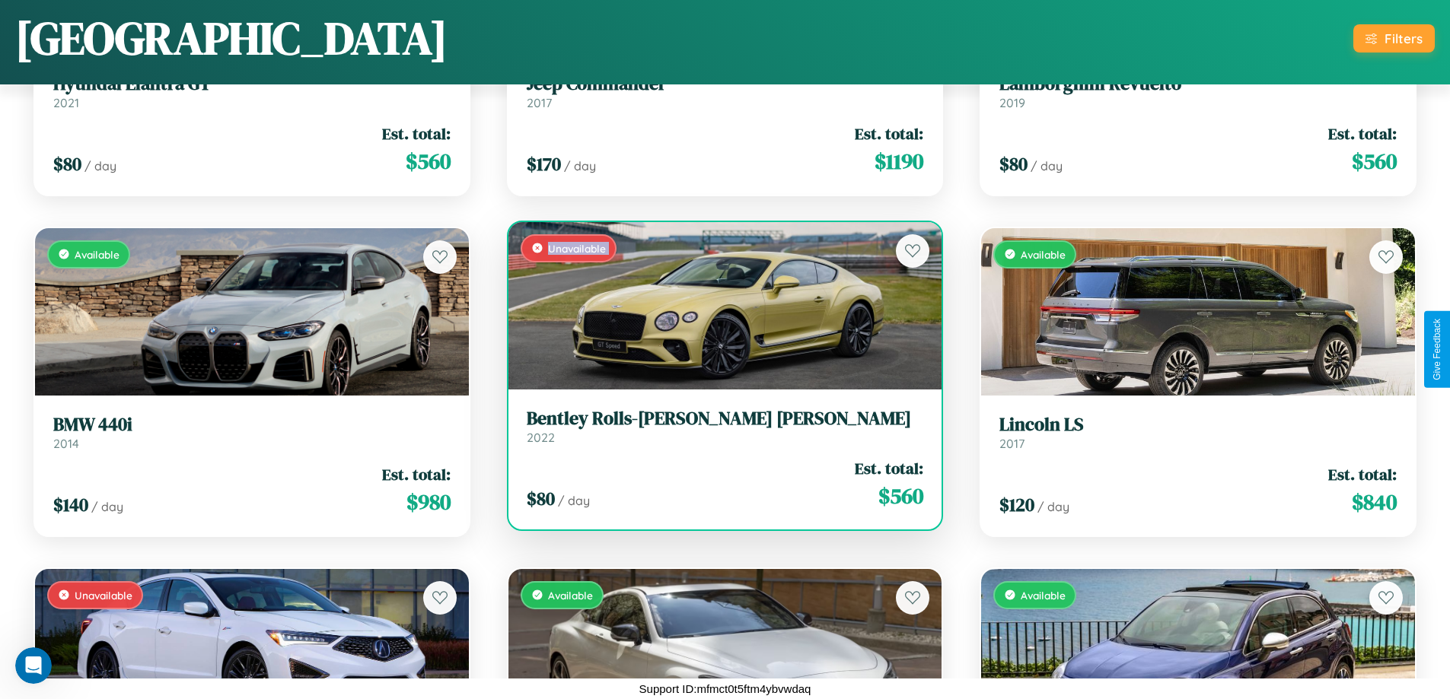
click at [718, 305] on div "Unavailable" at bounding box center [725, 305] width 434 height 167
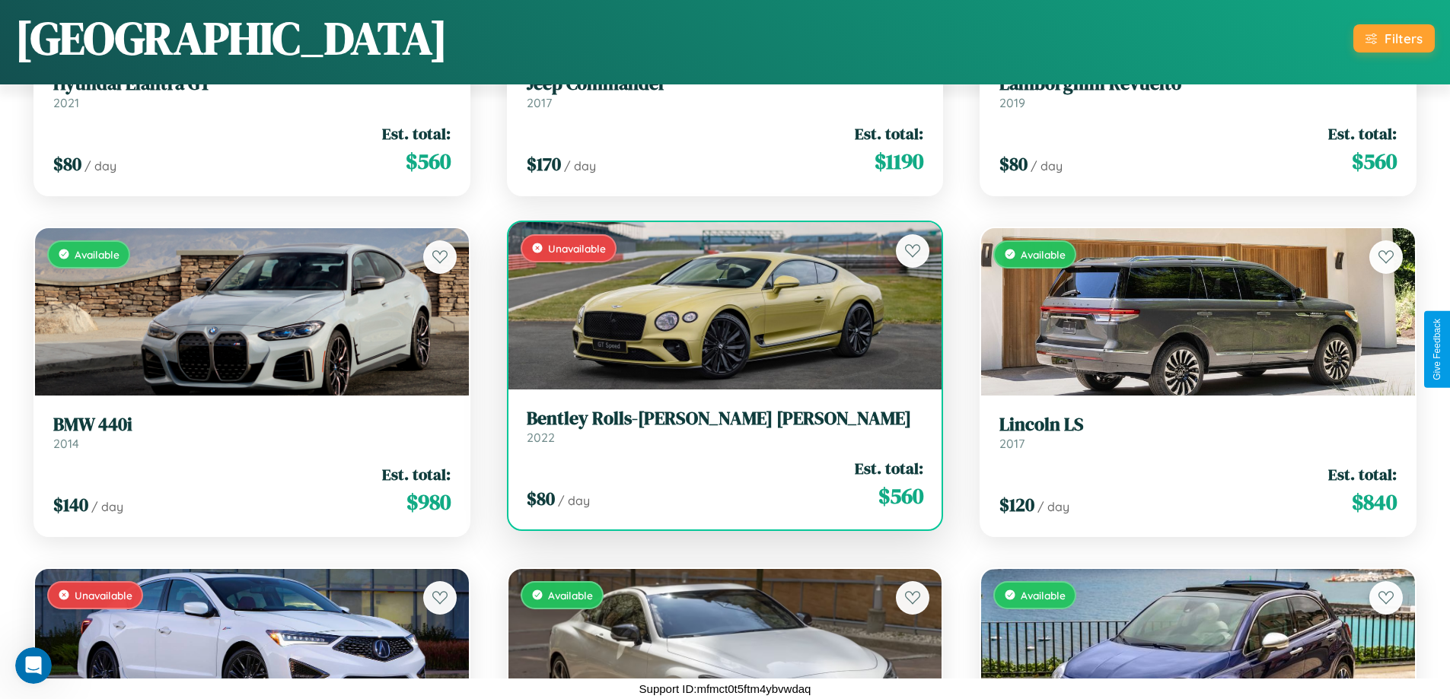
click at [718, 305] on div "Unavailable" at bounding box center [725, 305] width 434 height 167
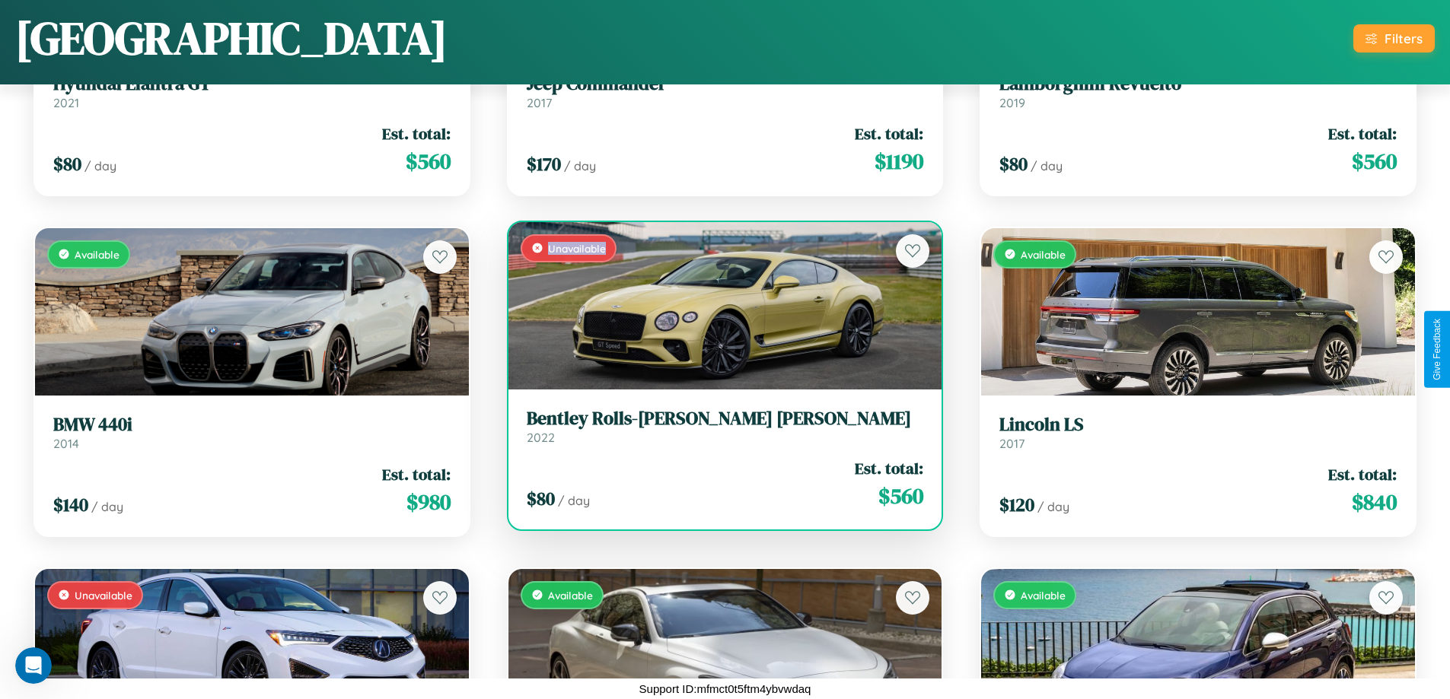
click at [718, 305] on div "Unavailable" at bounding box center [725, 305] width 434 height 167
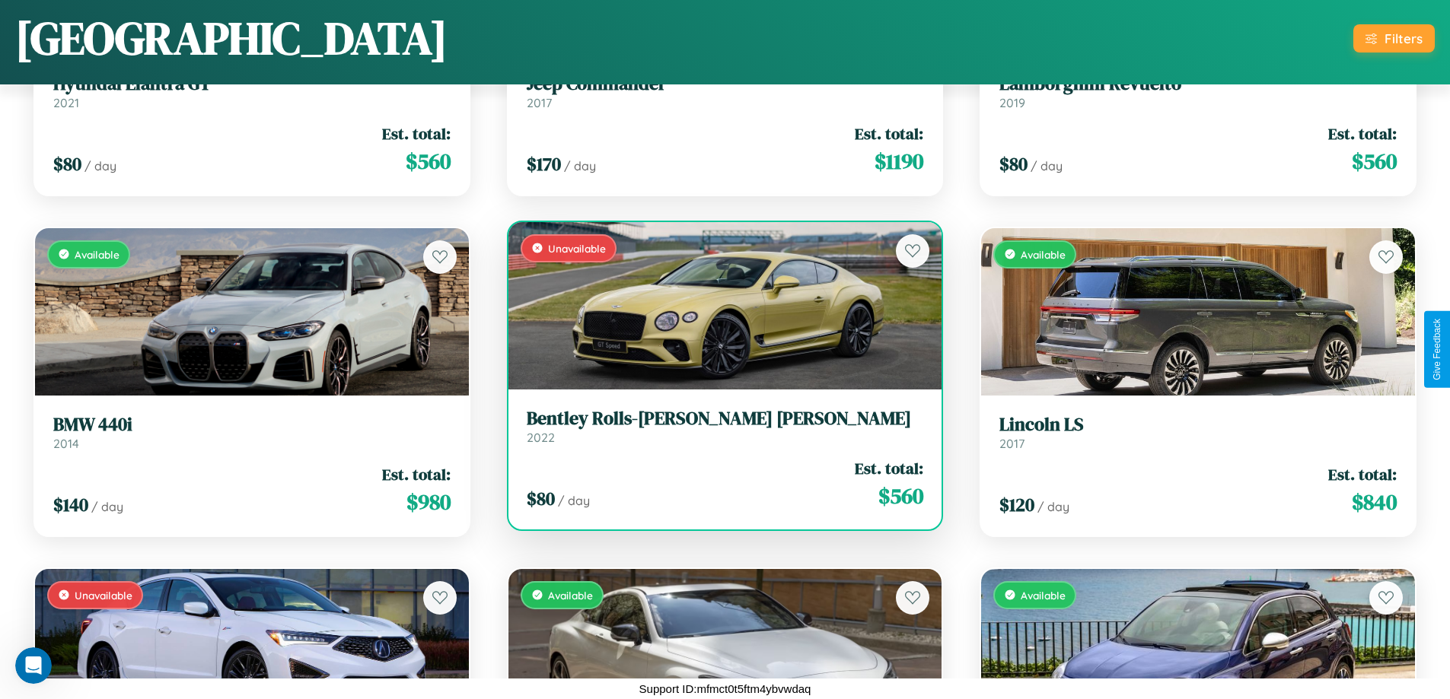
click at [718, 426] on h3 "Bentley Rolls-Royce Park Ward" at bounding box center [725, 419] width 397 height 22
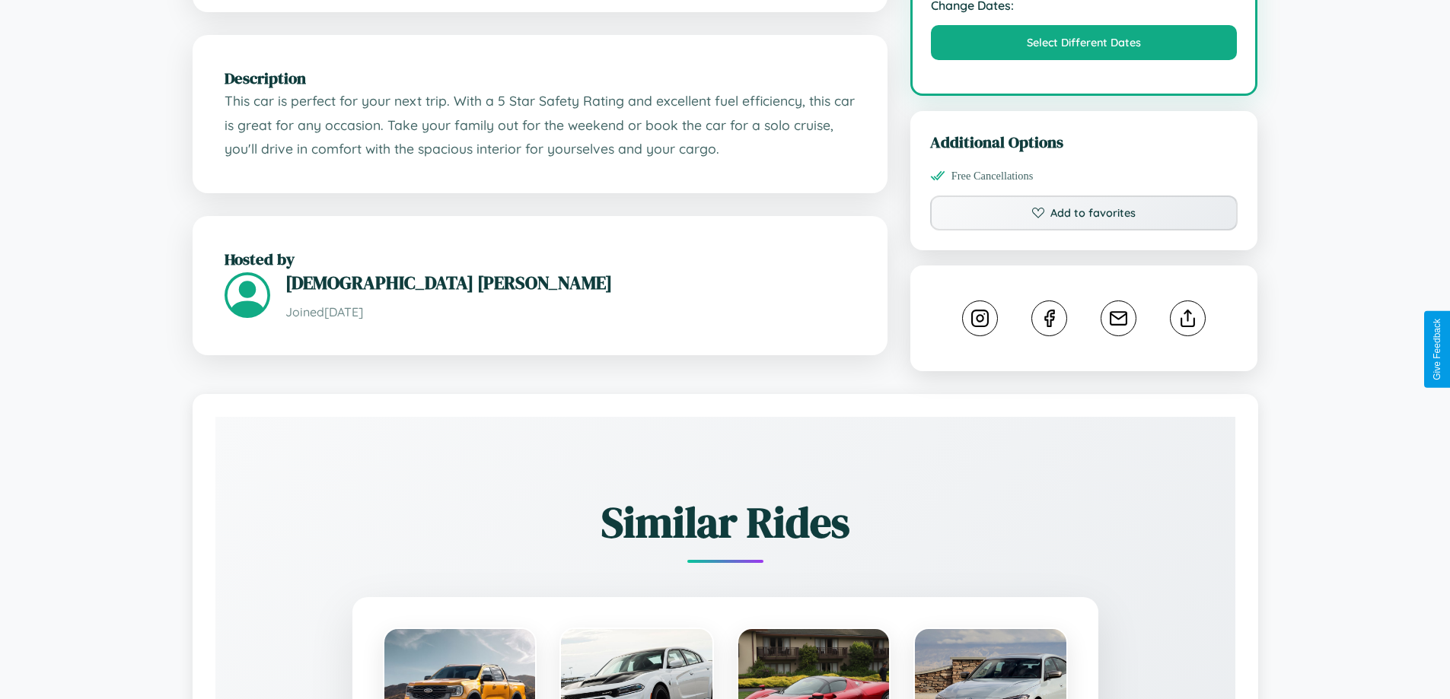
scroll to position [838, 0]
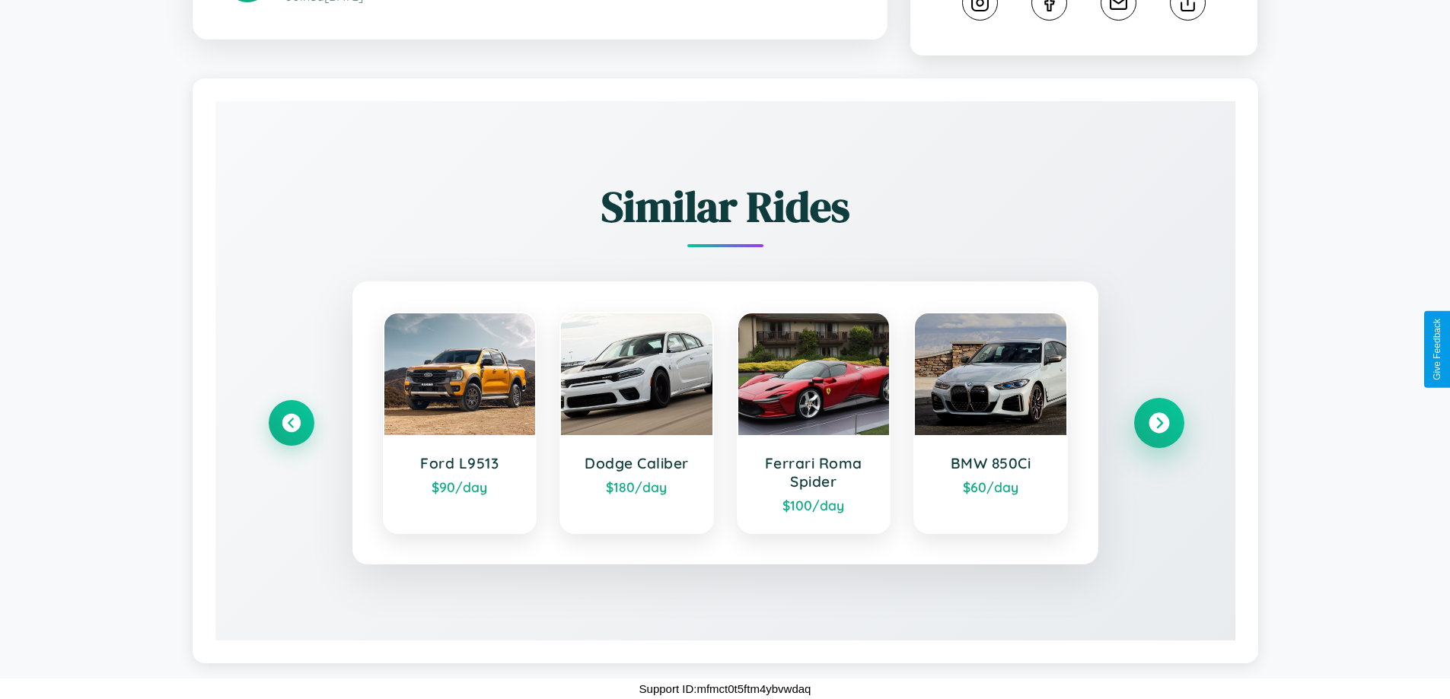
click at [1158, 423] on icon at bounding box center [1158, 423] width 21 height 21
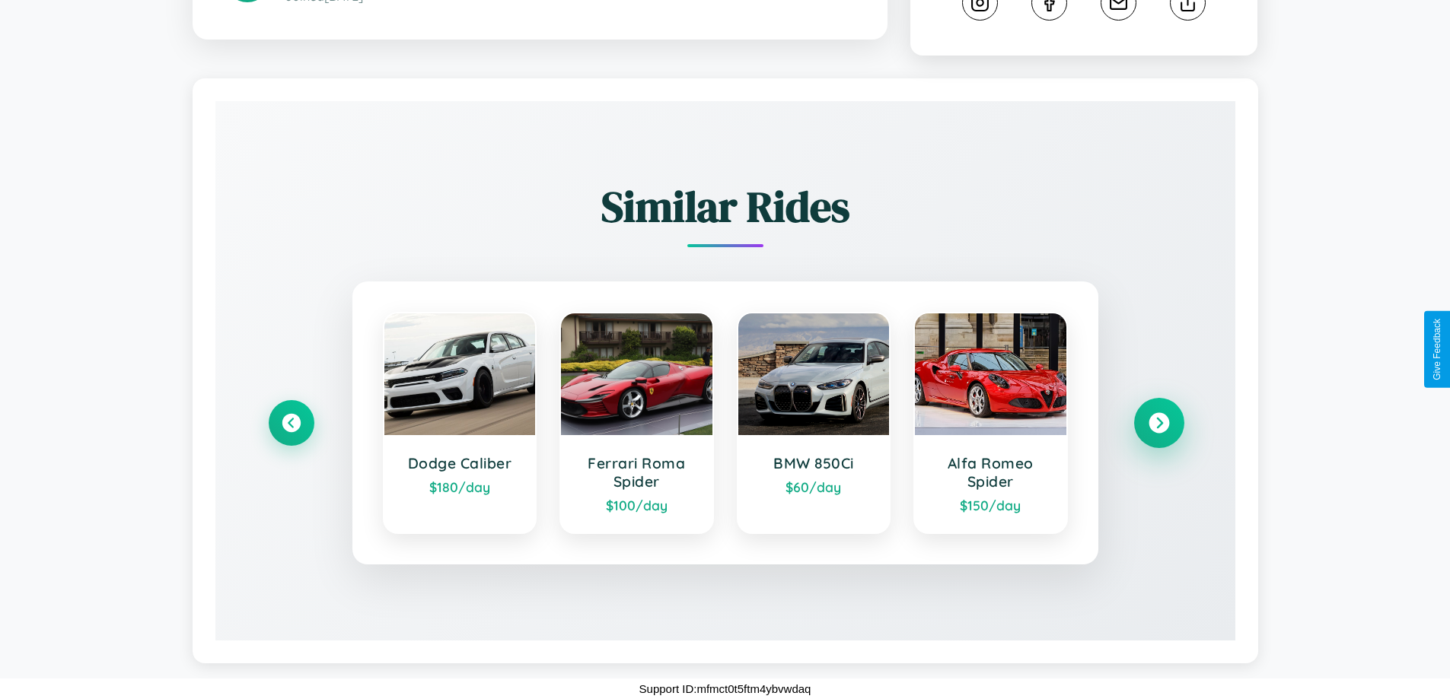
click at [1158, 423] on icon at bounding box center [1158, 423] width 21 height 21
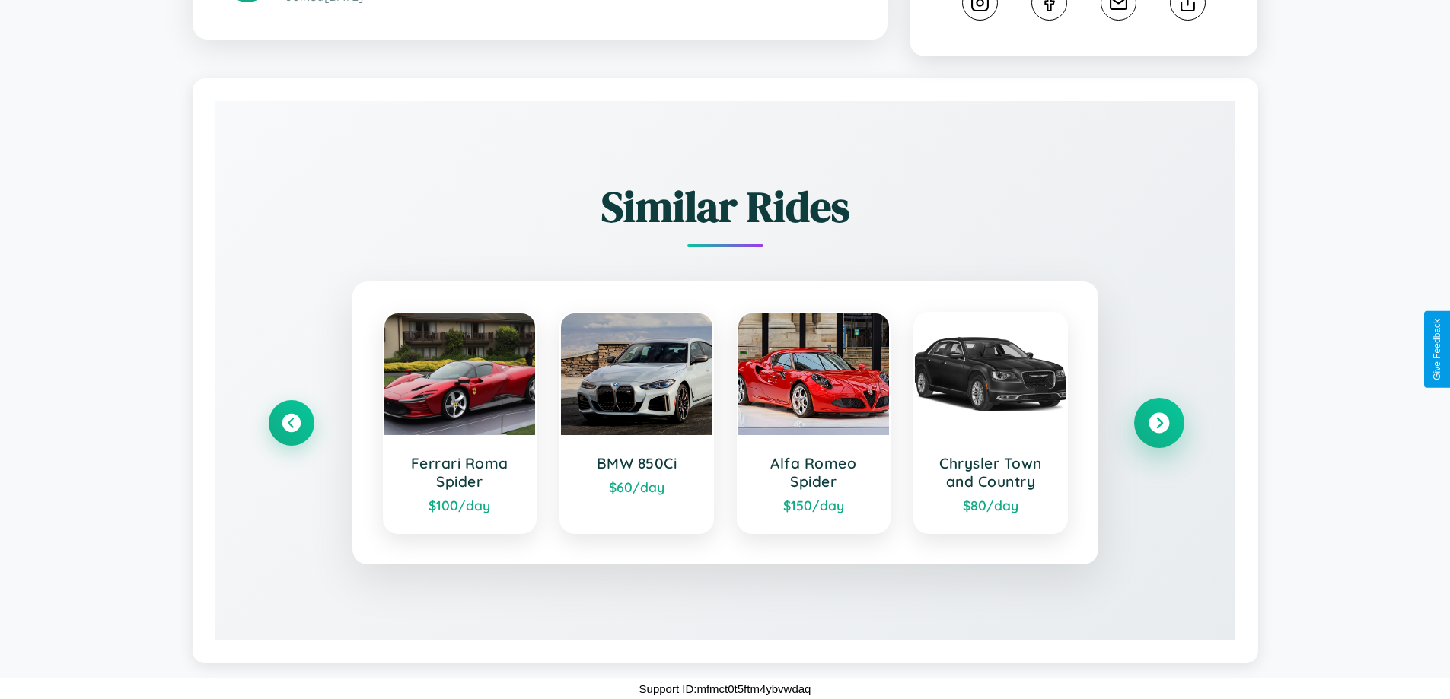
click at [1158, 423] on icon at bounding box center [1158, 423] width 21 height 21
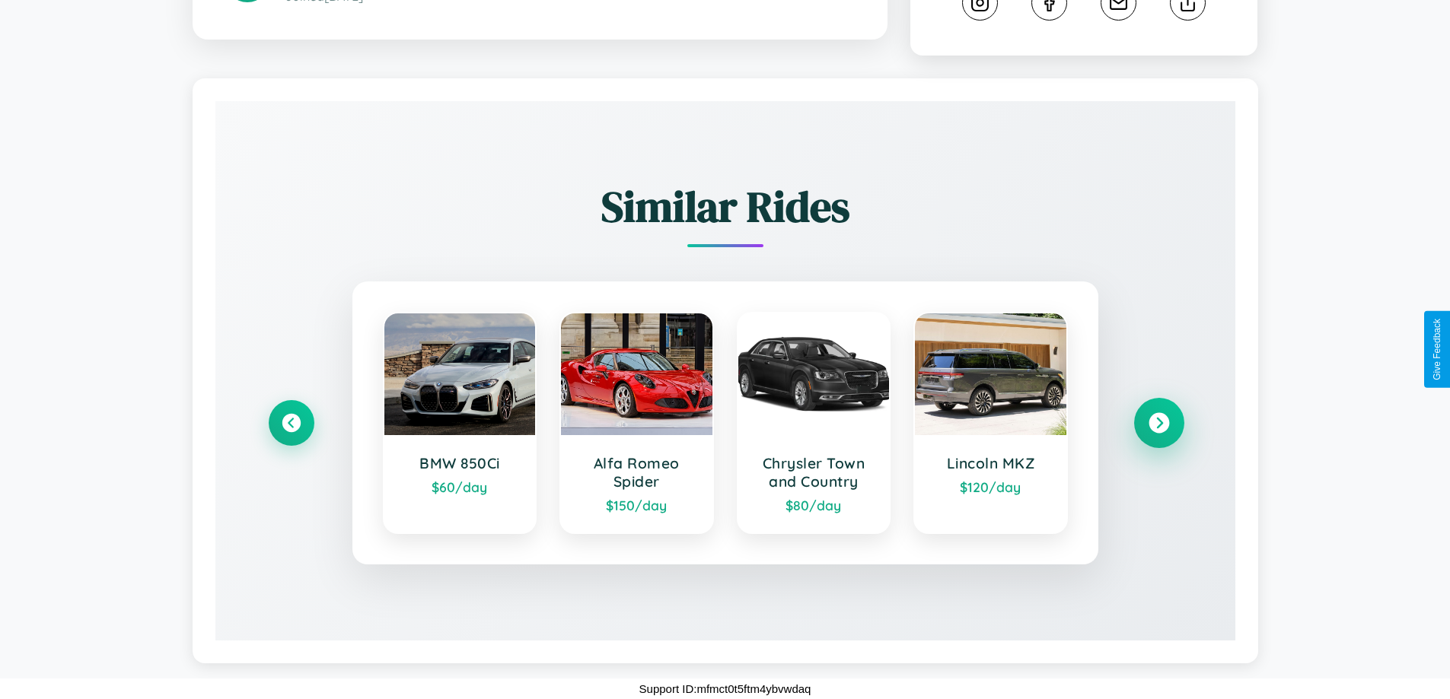
click at [1158, 423] on icon at bounding box center [1158, 423] width 21 height 21
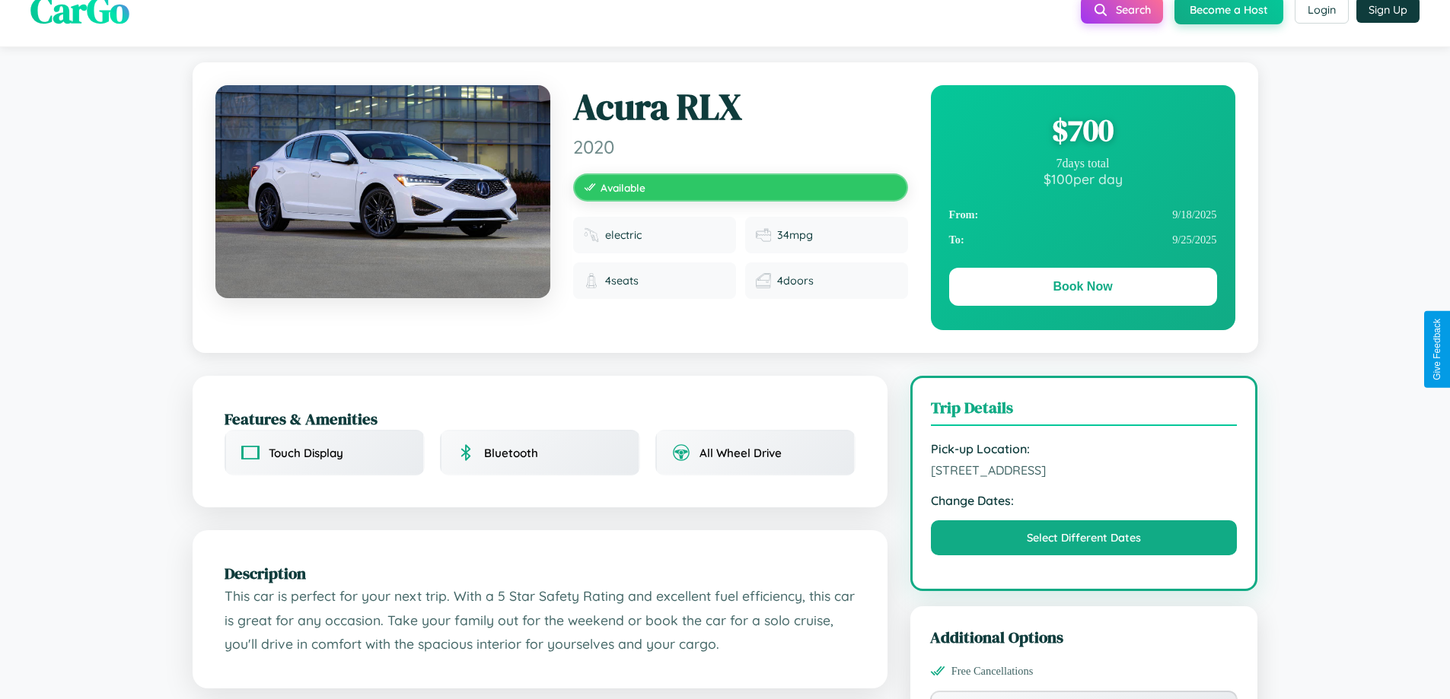
scroll to position [0, 0]
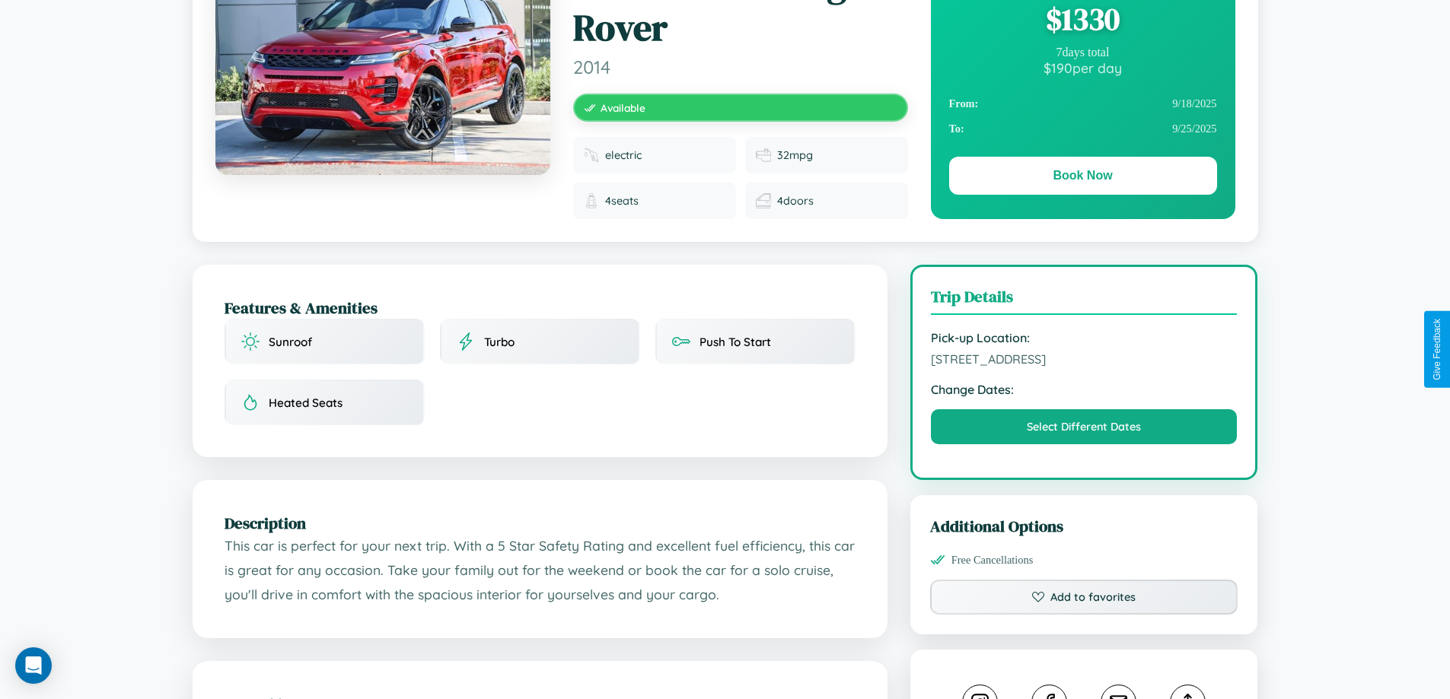
scroll to position [160, 0]
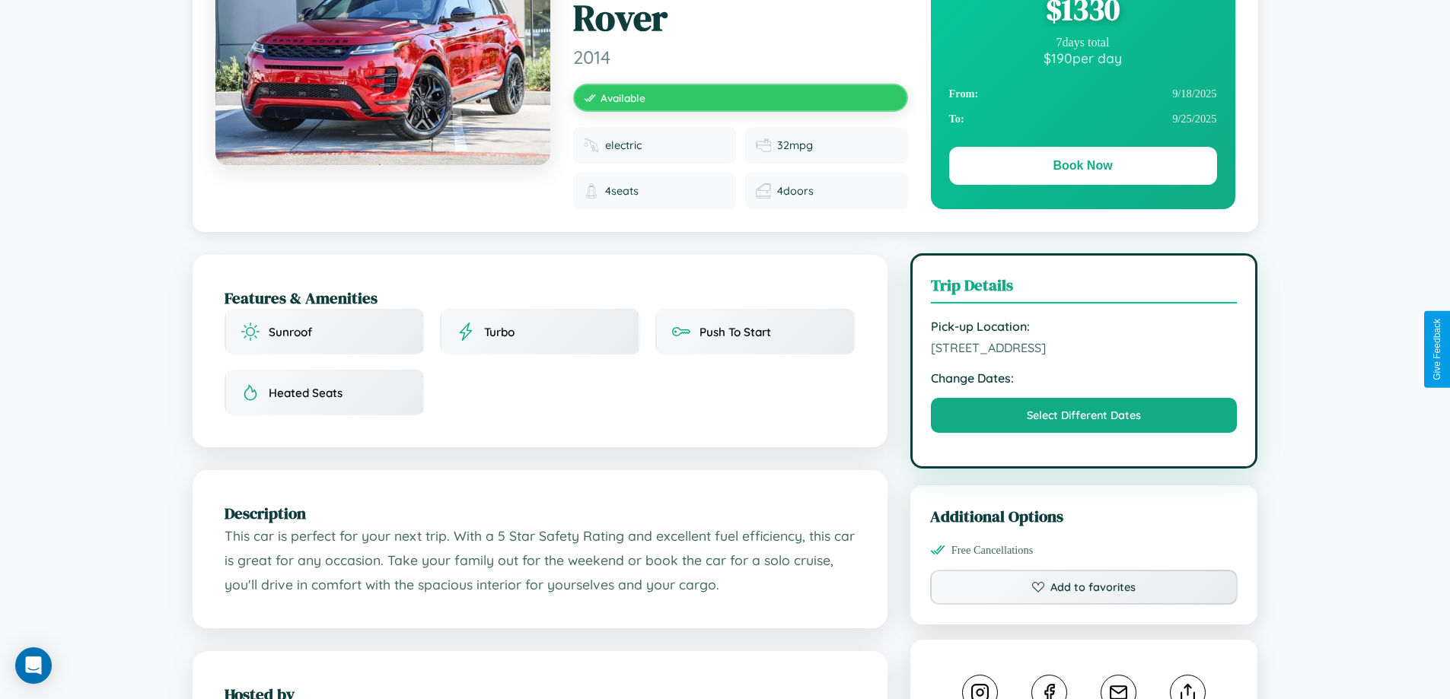
click at [1084, 348] on span "2855 Lake Street Stockholm 38970 Sweden" at bounding box center [1084, 347] width 307 height 15
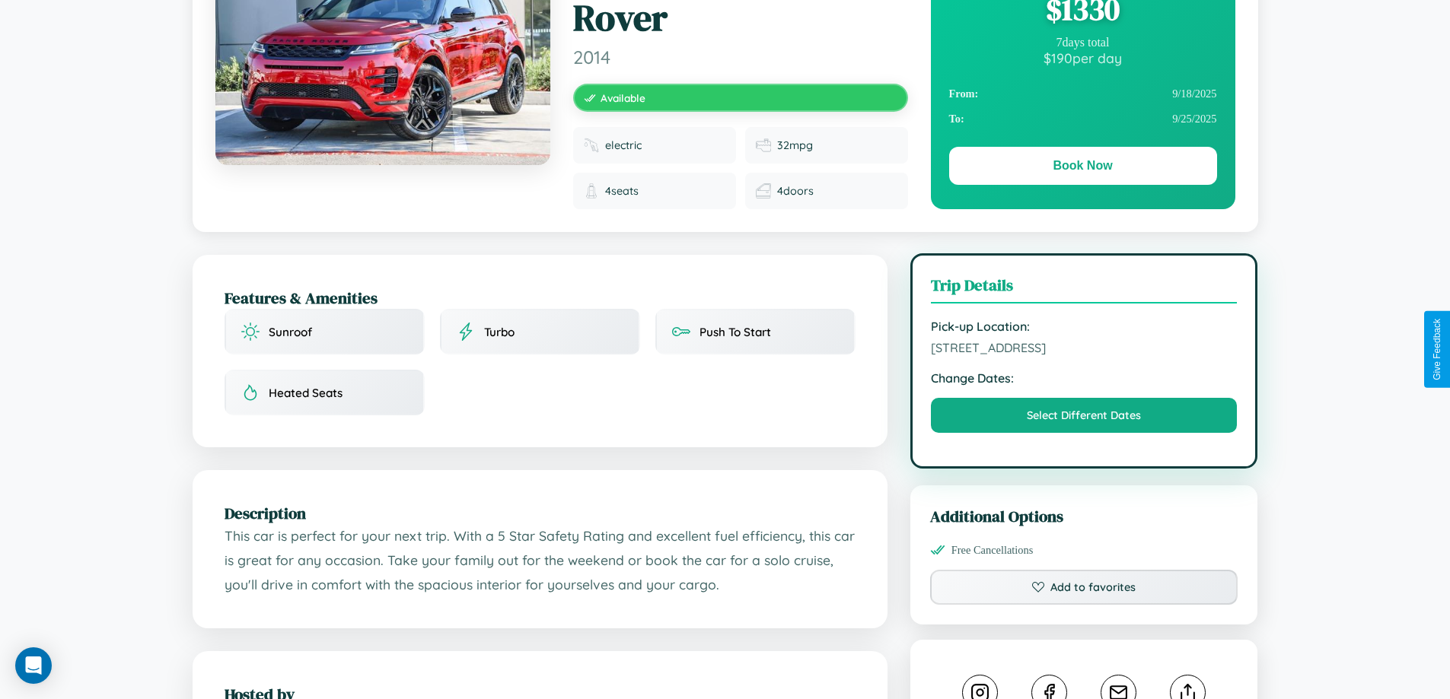
click at [1084, 348] on span "2855 Lake Street Stockholm 38970 Sweden" at bounding box center [1084, 347] width 307 height 15
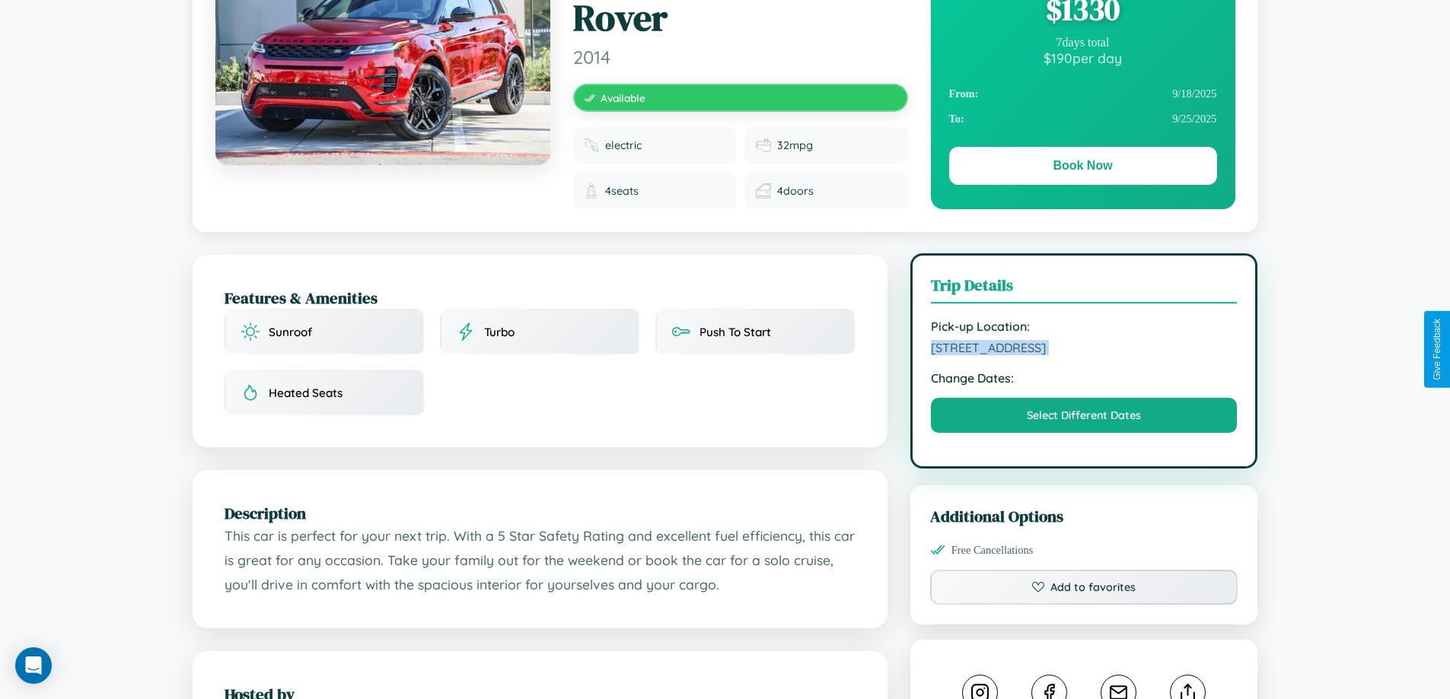
click at [1084, 348] on span "2855 Lake Street Stockholm 38970 Sweden" at bounding box center [1084, 347] width 307 height 15
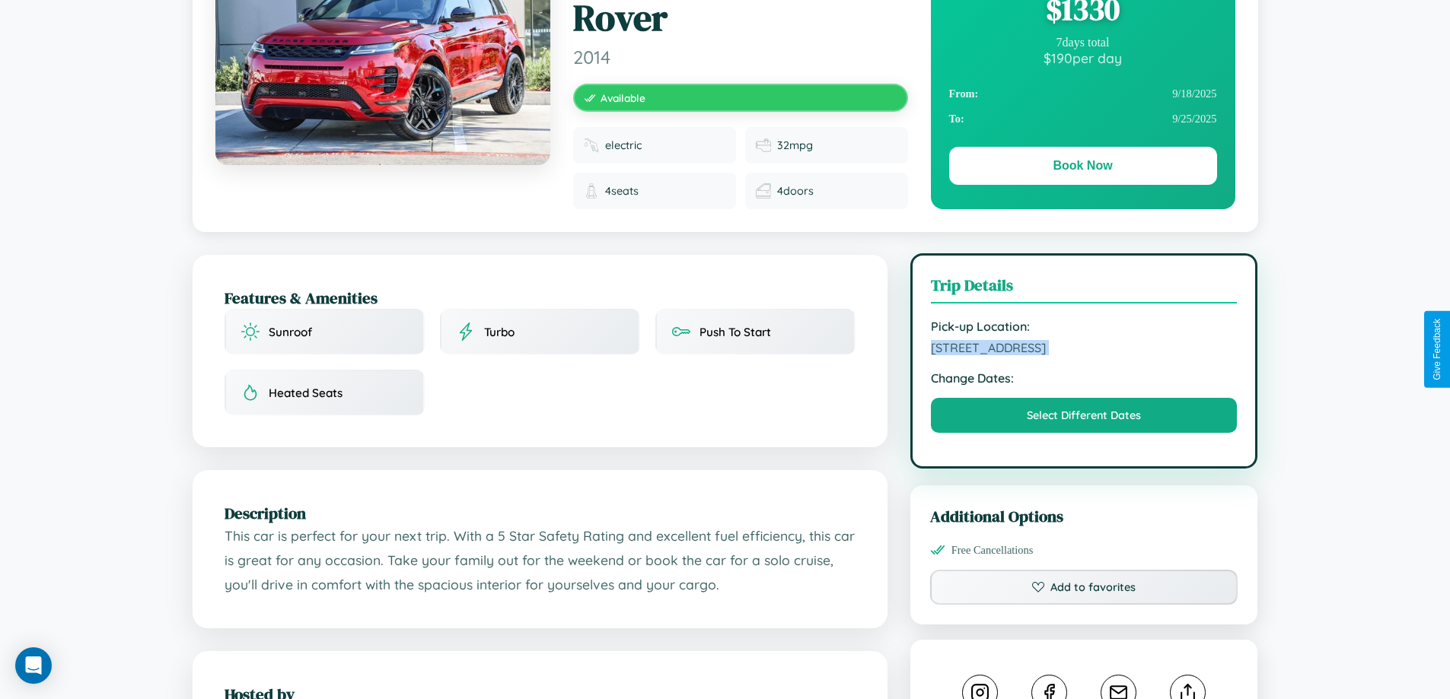
click at [1084, 348] on span "2855 Lake Street Stockholm 38970 Sweden" at bounding box center [1084, 347] width 307 height 15
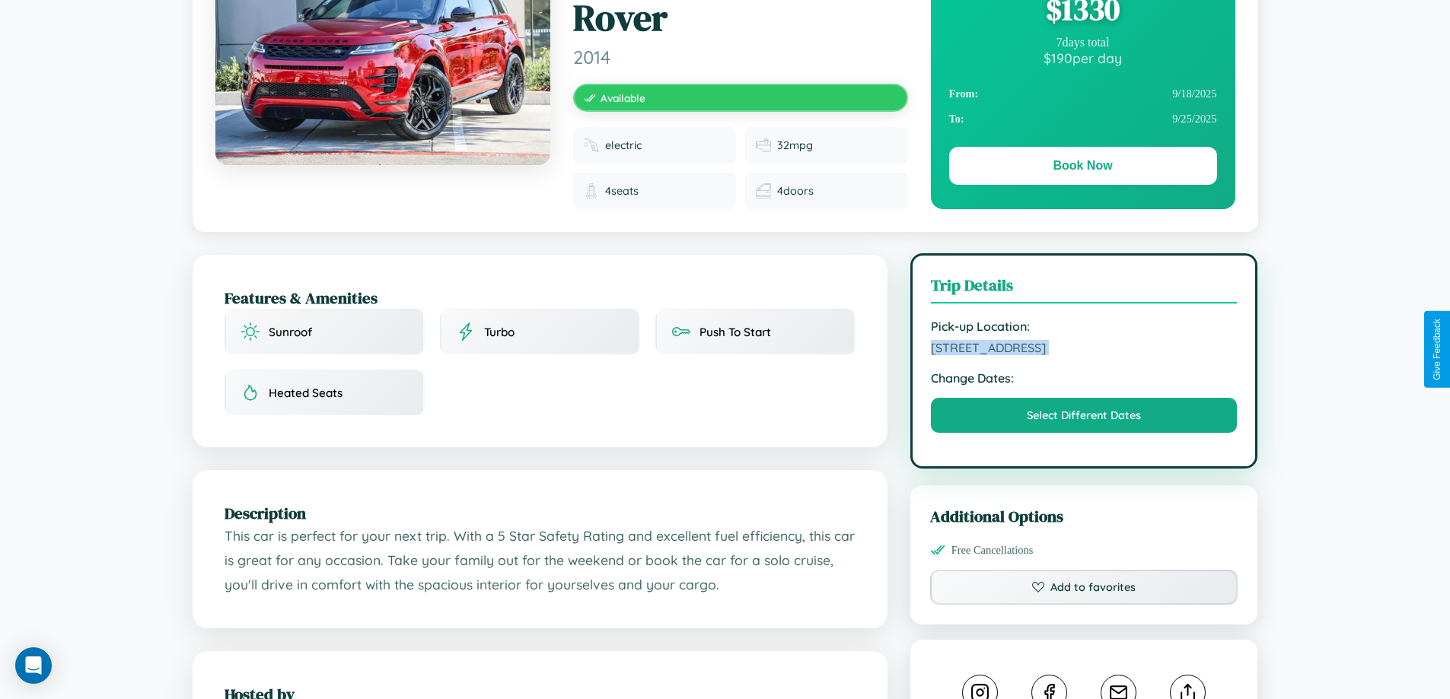
click at [1084, 348] on span "2855 Lake Street Stockholm 38970 Sweden" at bounding box center [1084, 347] width 307 height 15
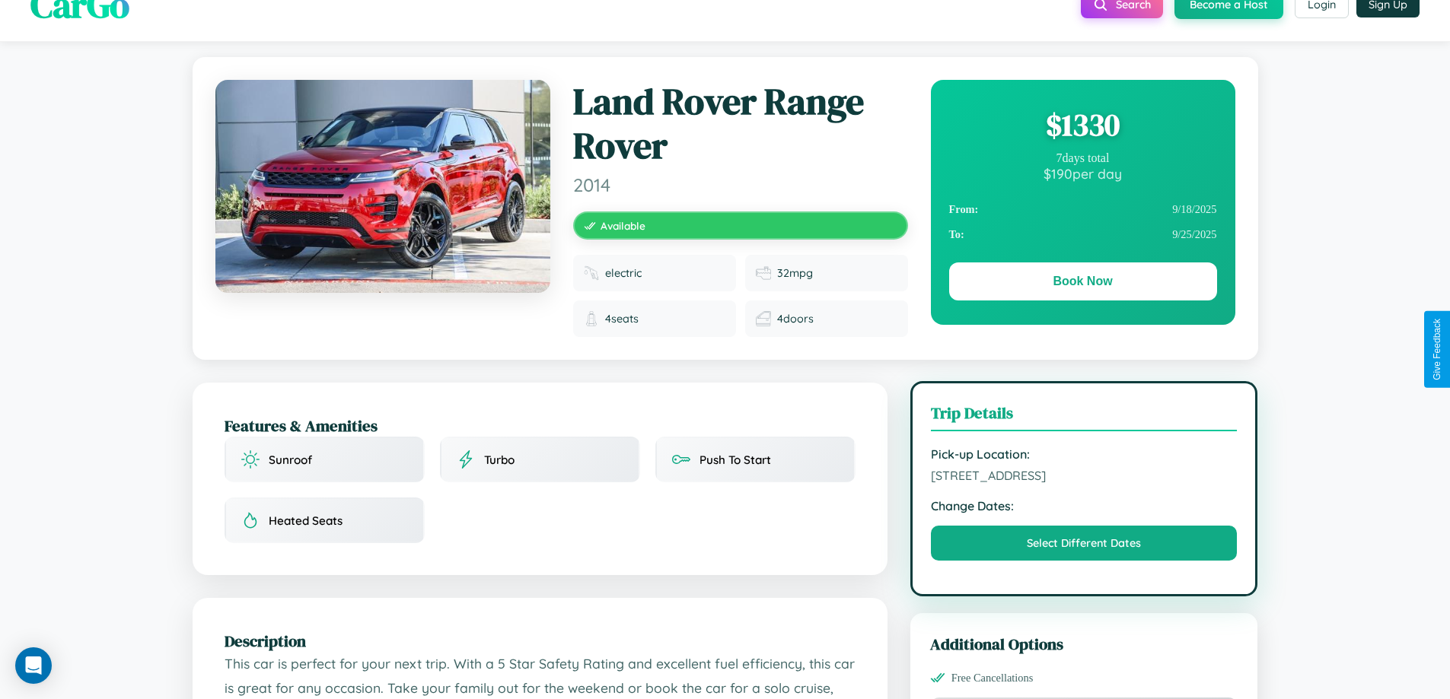
scroll to position [0, 0]
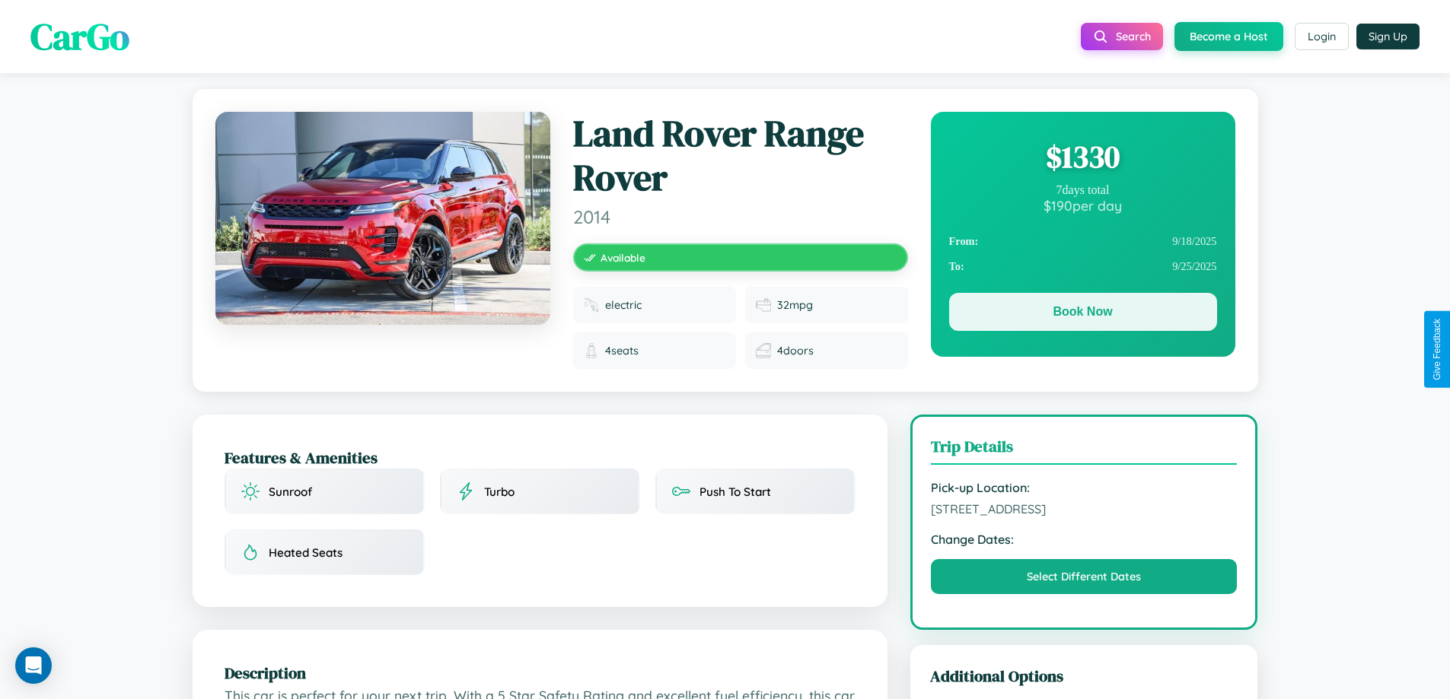
click at [1082, 312] on button "Book Now" at bounding box center [1083, 312] width 268 height 38
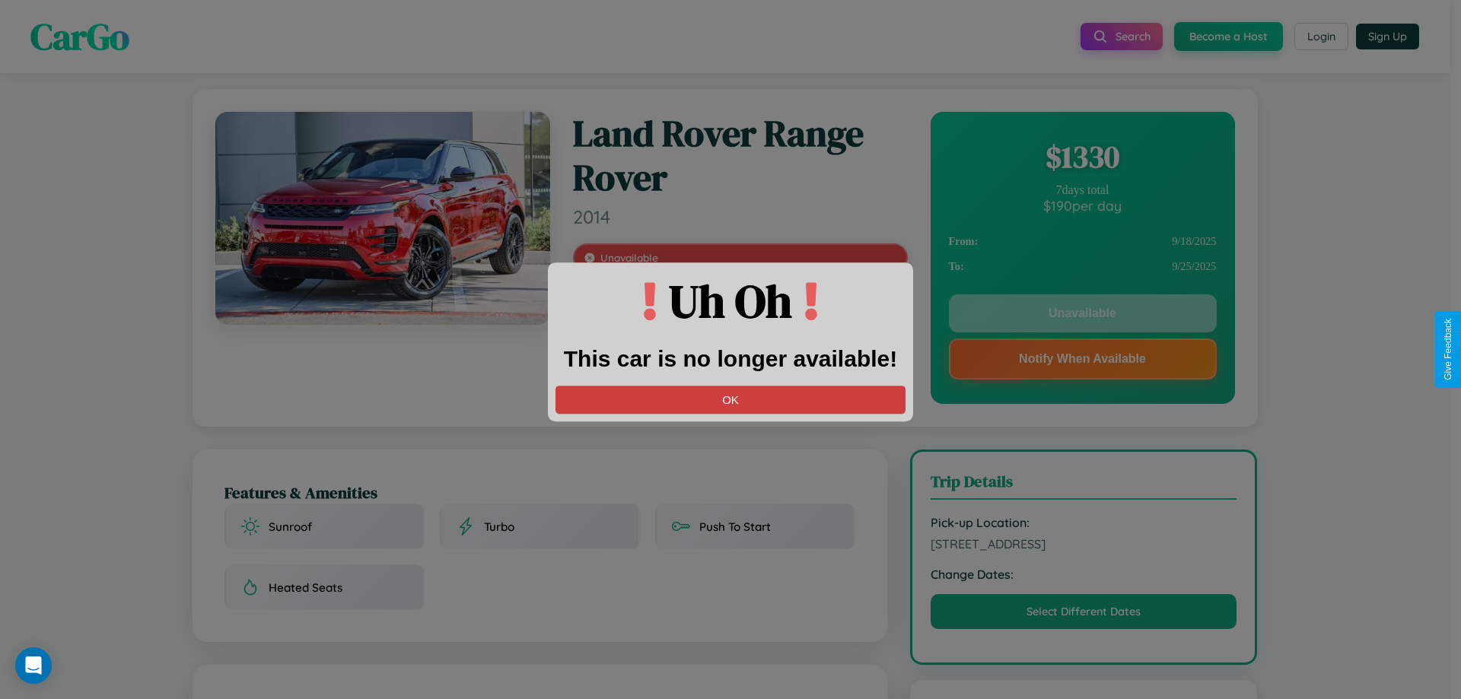
click at [730, 399] on button "OK" at bounding box center [730, 400] width 350 height 28
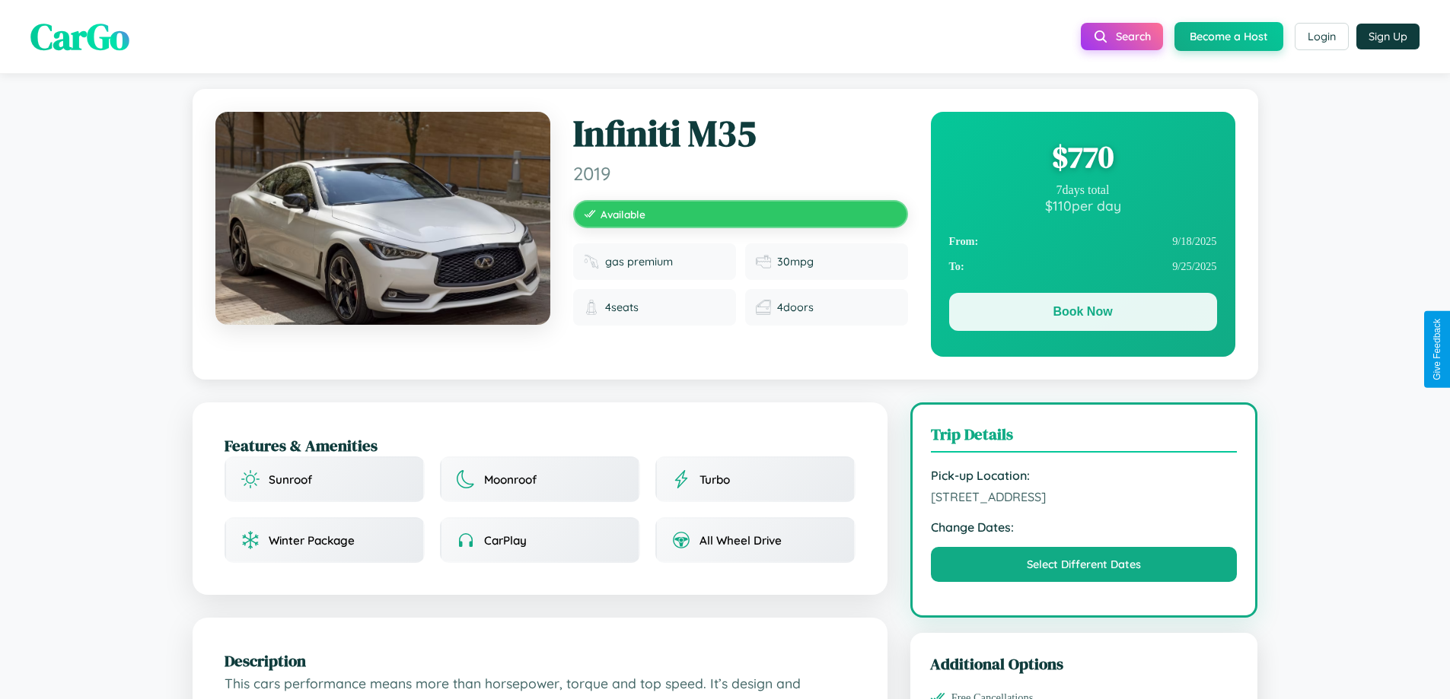
click at [1082, 312] on button "Book Now" at bounding box center [1083, 312] width 268 height 38
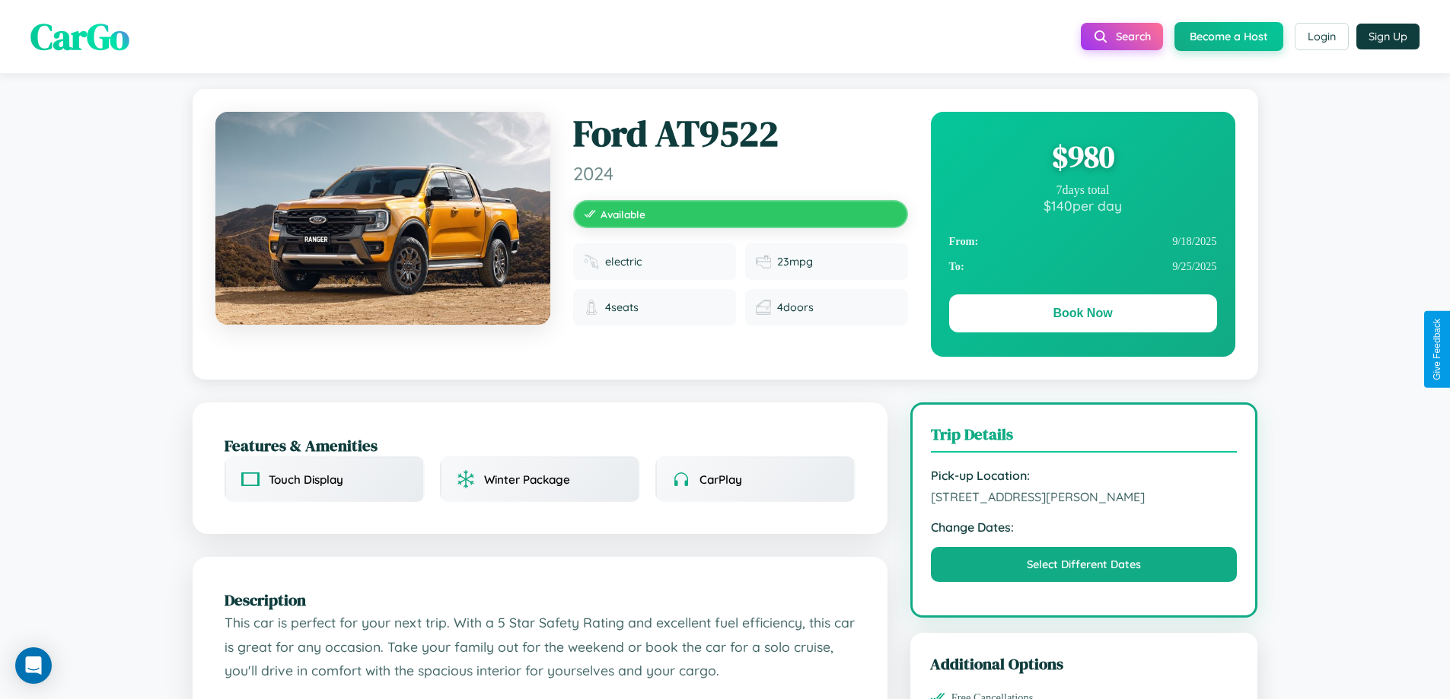
scroll to position [838, 0]
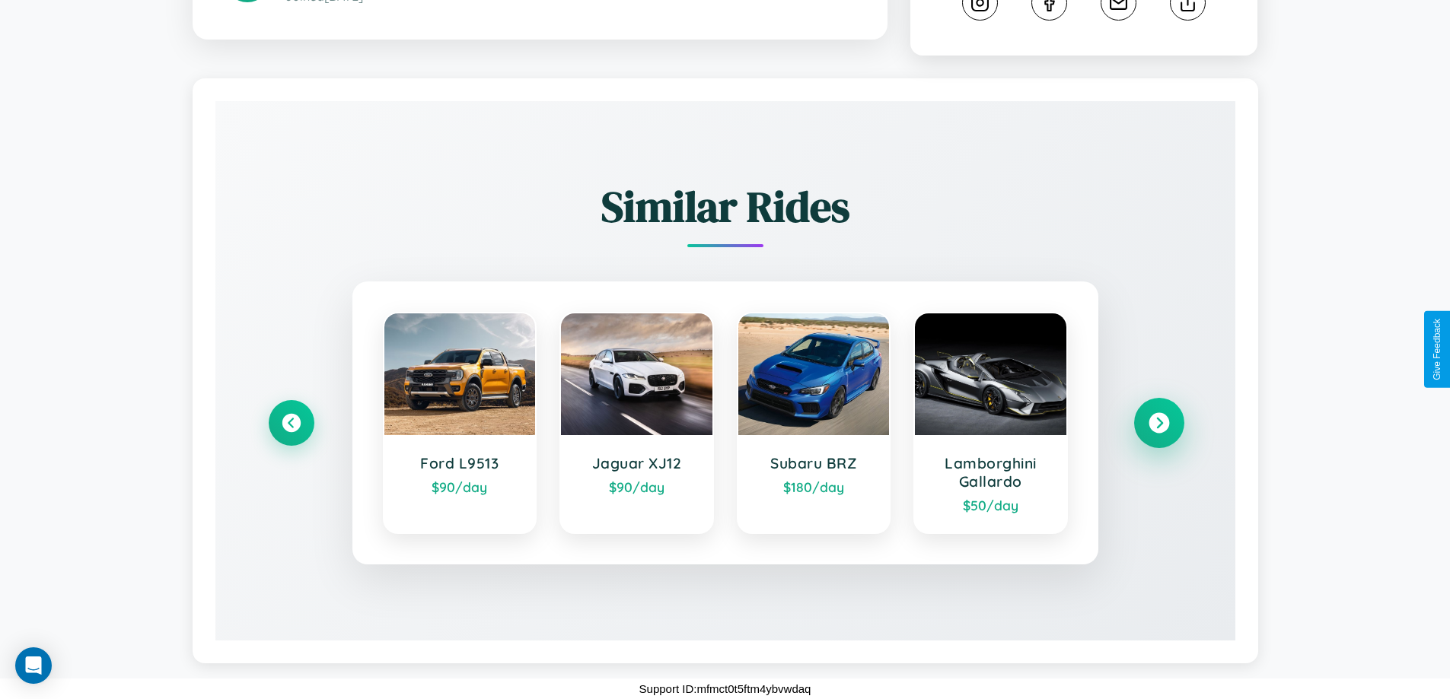
click at [1158, 423] on icon at bounding box center [1158, 423] width 21 height 21
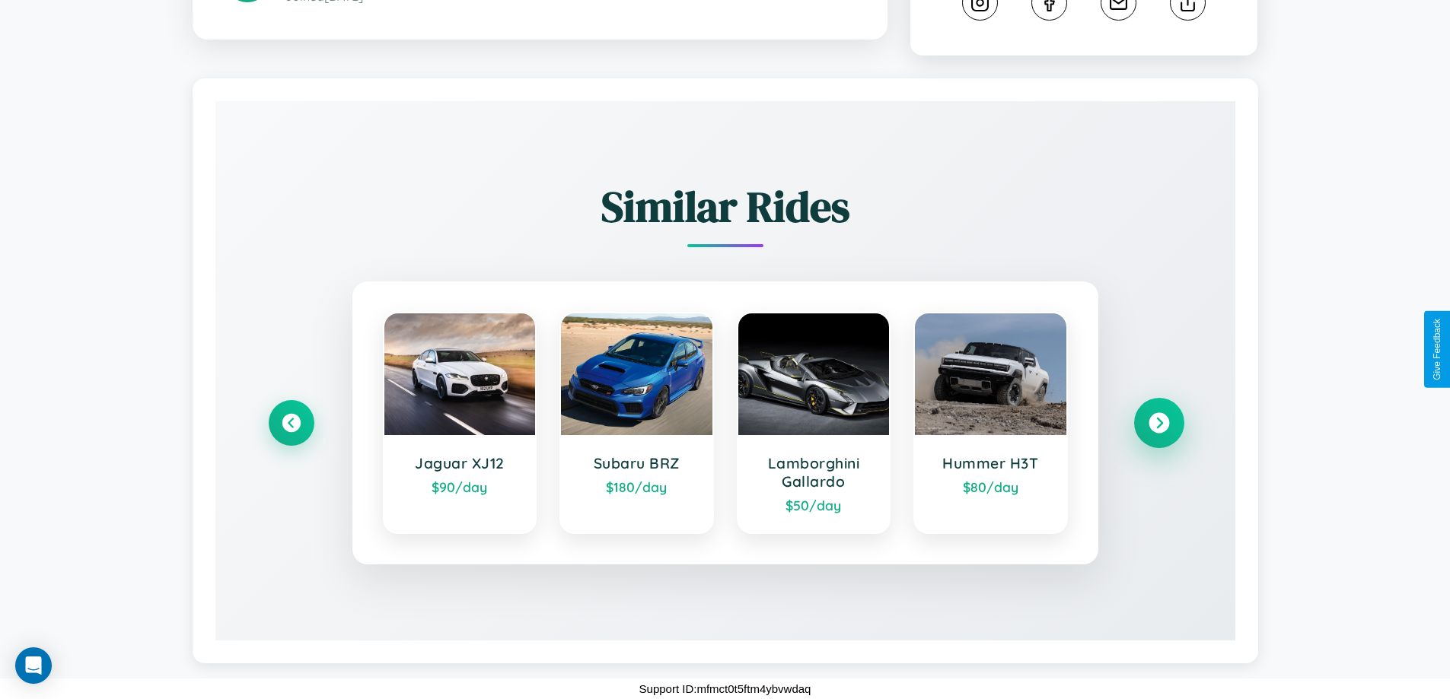
click at [1158, 423] on icon at bounding box center [1158, 423] width 21 height 21
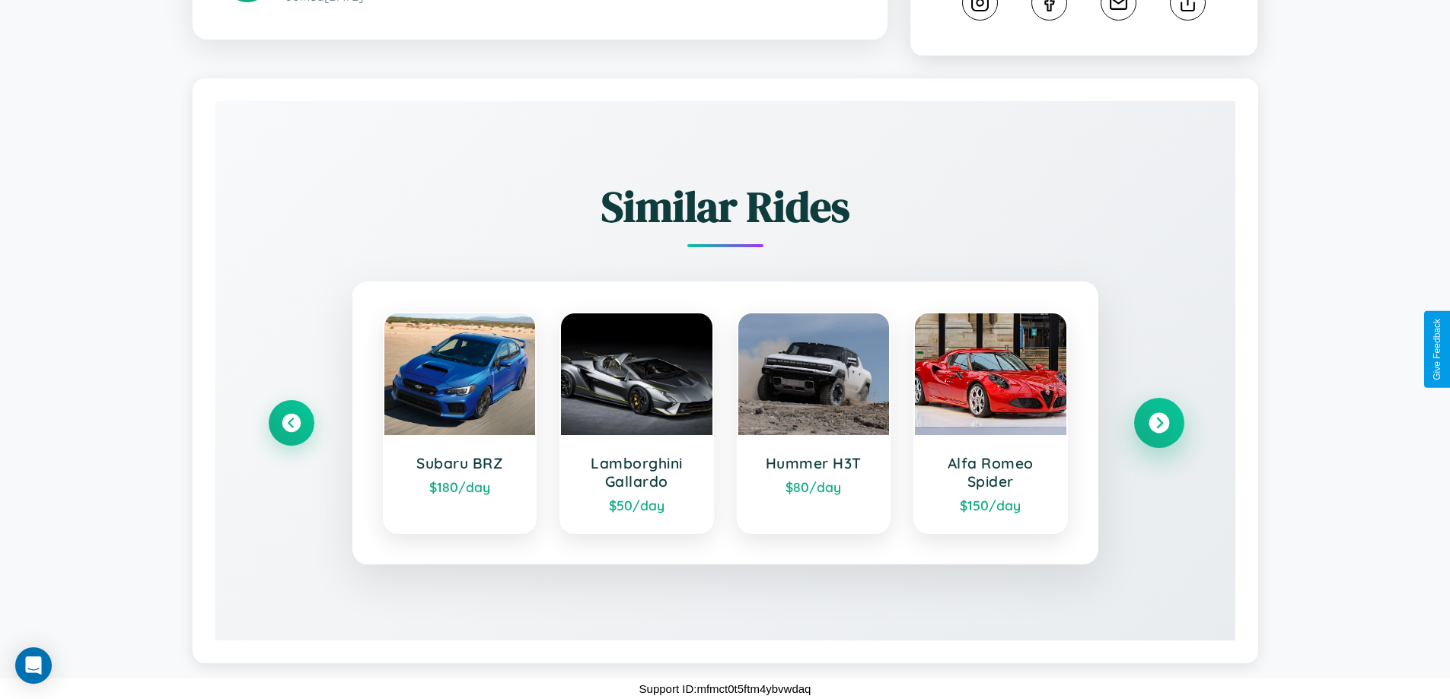
click at [1158, 423] on icon at bounding box center [1158, 423] width 21 height 21
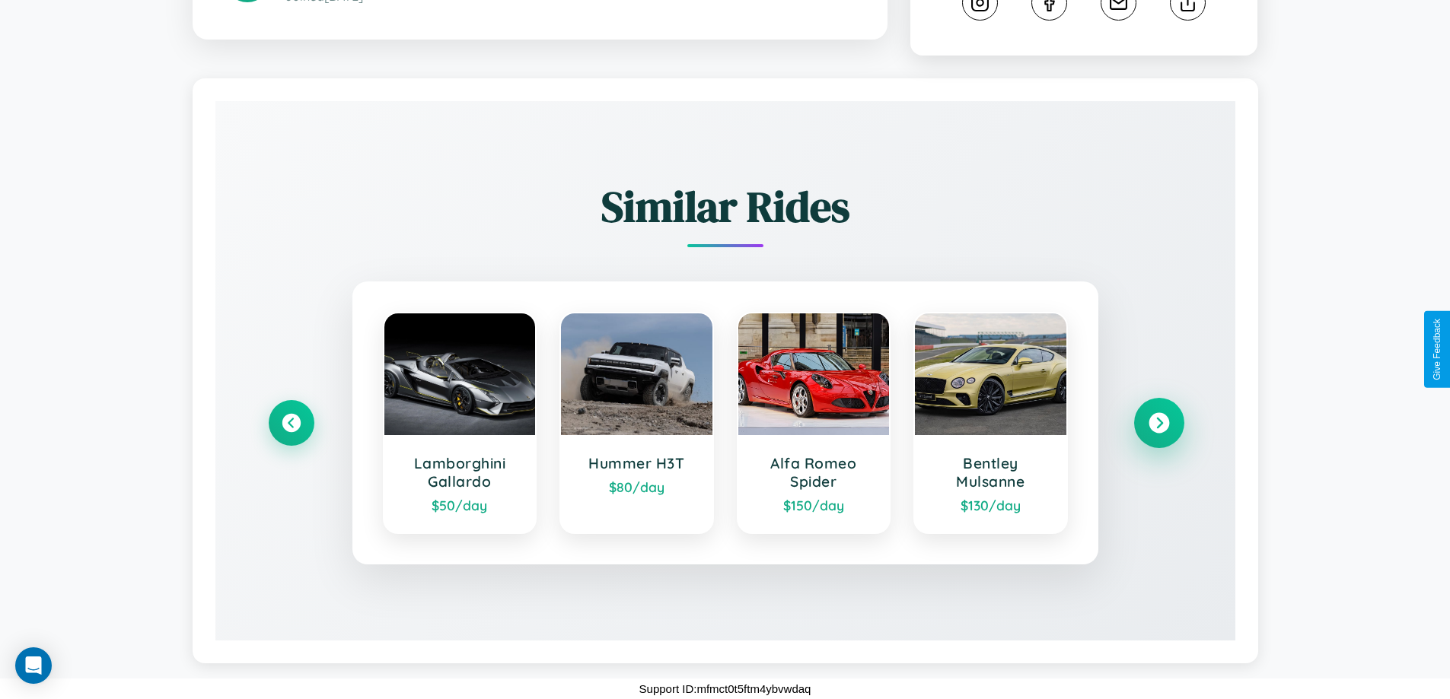
click at [1158, 423] on icon at bounding box center [1158, 423] width 21 height 21
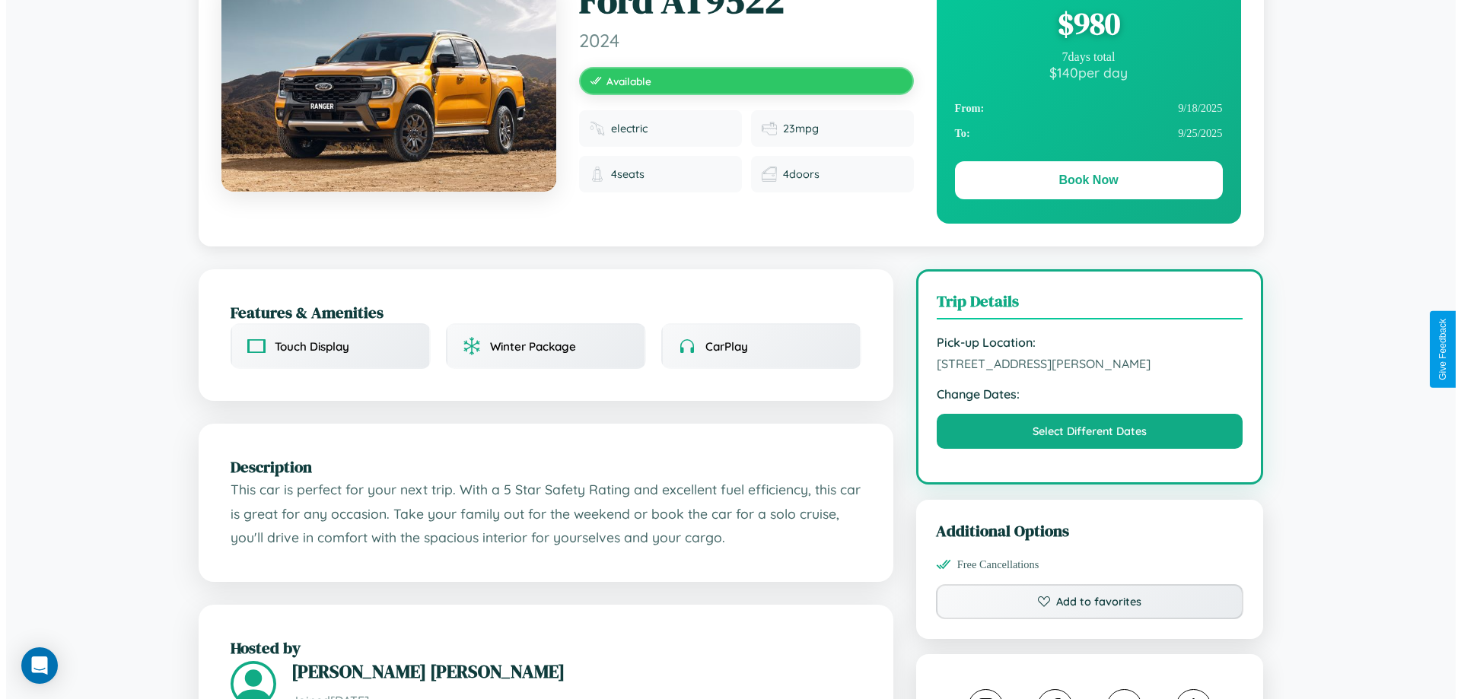
scroll to position [0, 0]
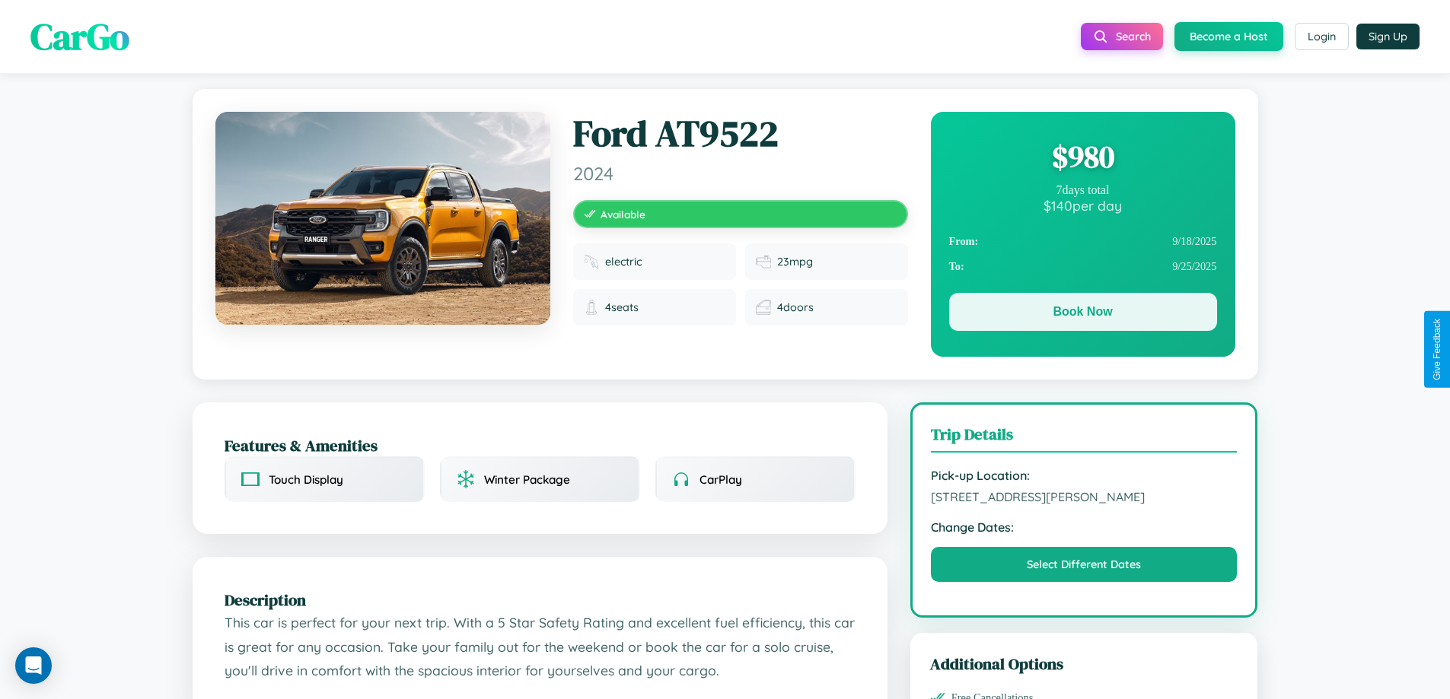
click at [1082, 312] on button "Book Now" at bounding box center [1083, 312] width 268 height 38
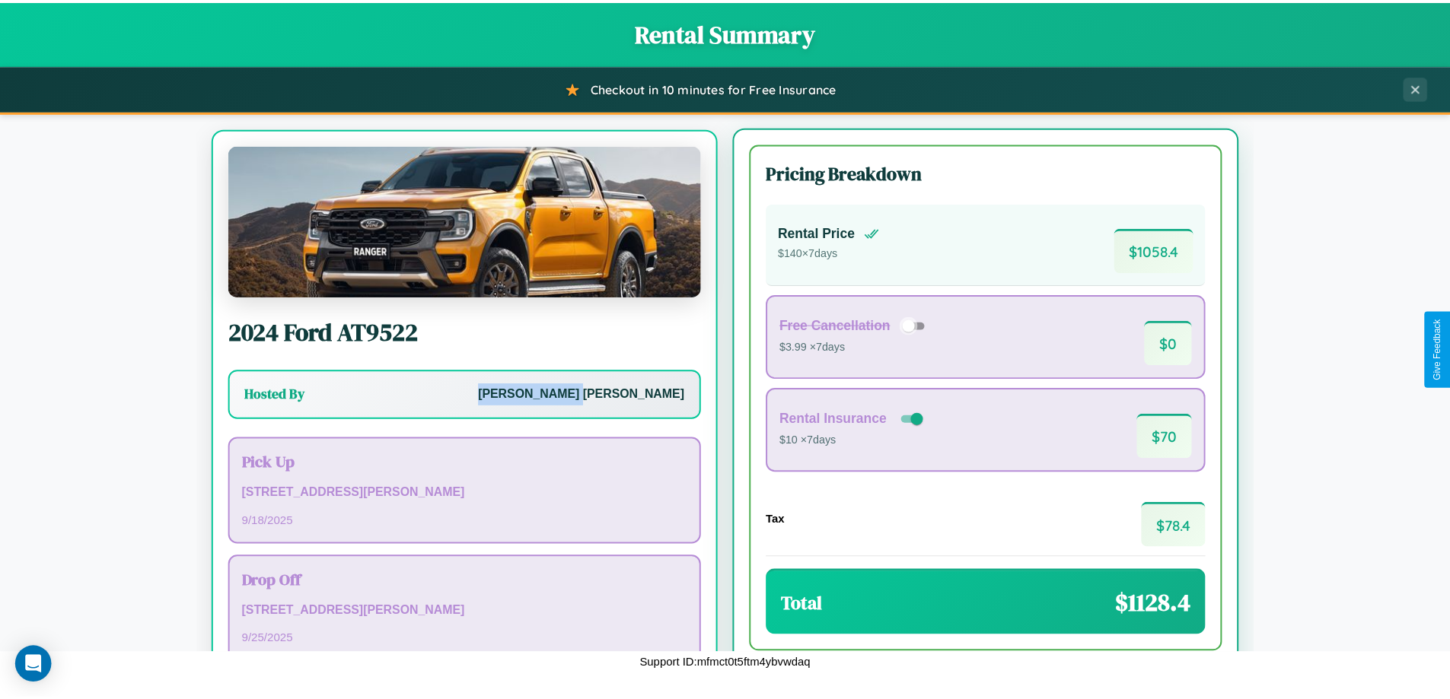
scroll to position [71, 0]
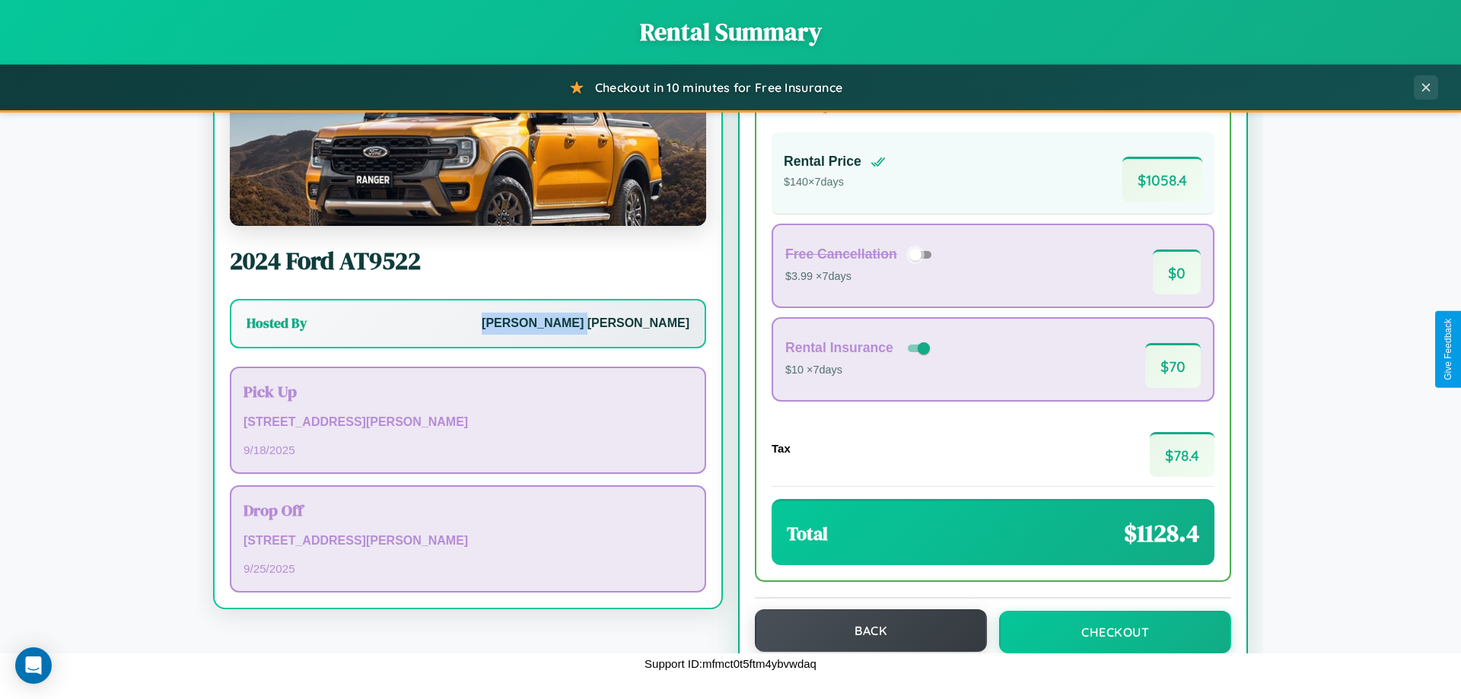
click at [864, 632] on button "Back" at bounding box center [871, 631] width 232 height 43
